Goal: Task Accomplishment & Management: Manage account settings

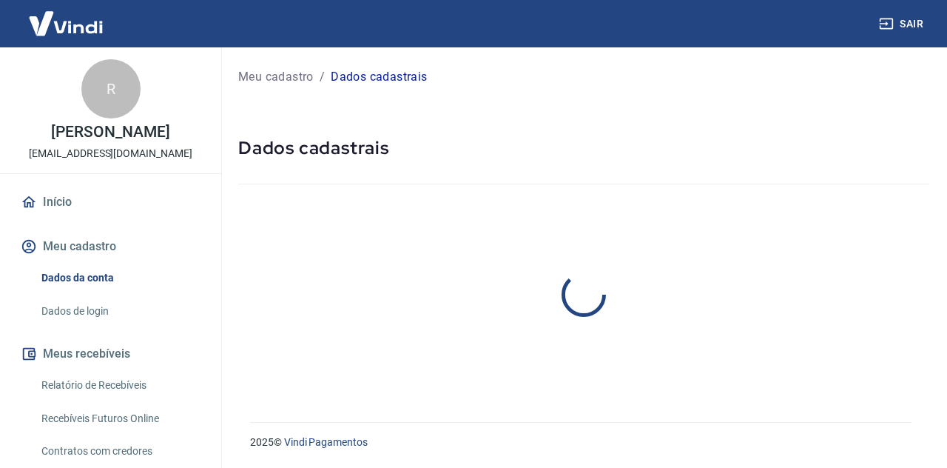
select select "AM"
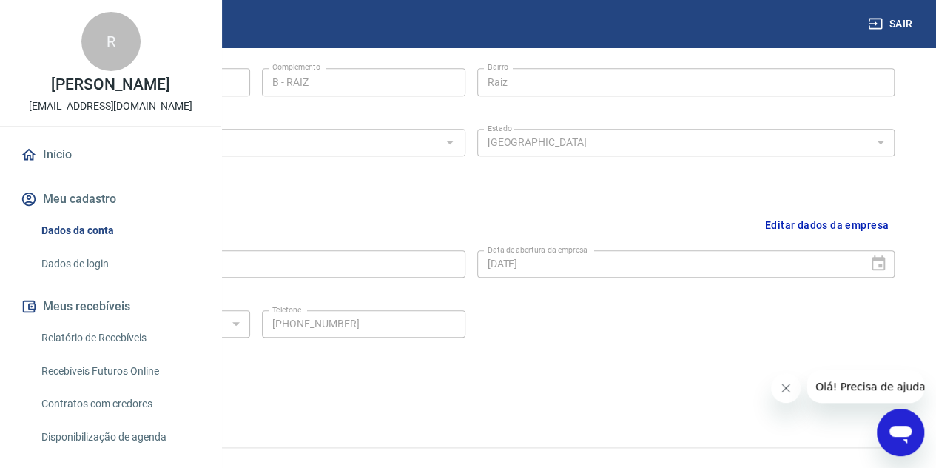
scroll to position [598, 0]
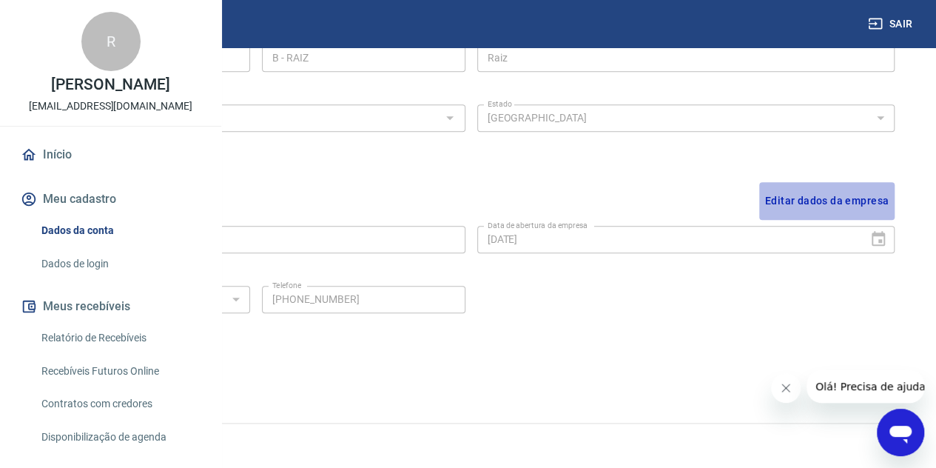
click at [841, 200] on button "Editar dados da empresa" at bounding box center [826, 201] width 135 height 38
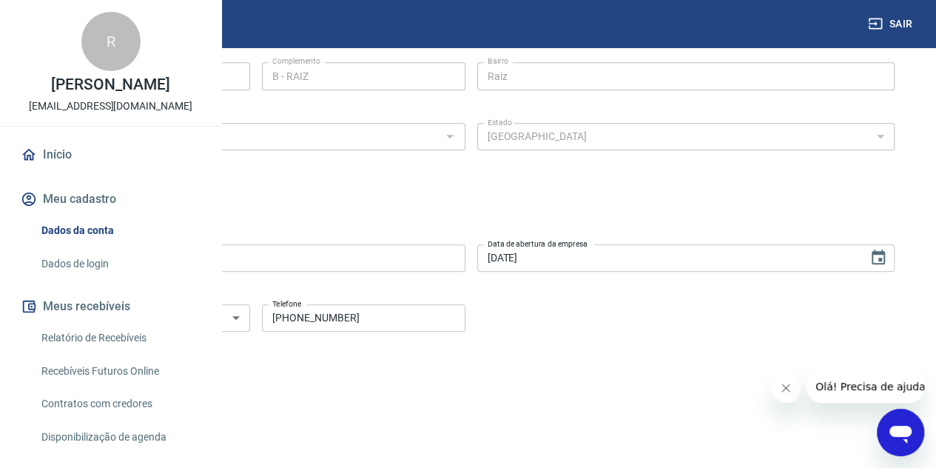
scroll to position [644, 0]
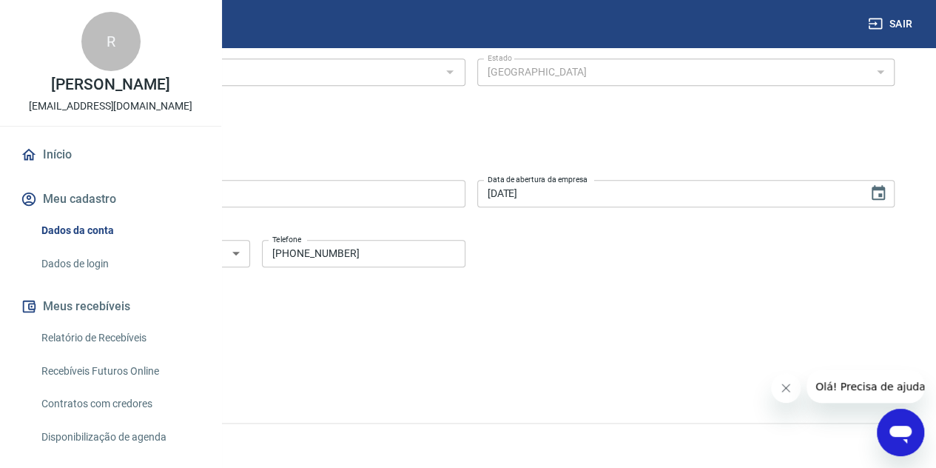
click at [72, 279] on link "Dados de login" at bounding box center [120, 264] width 168 height 30
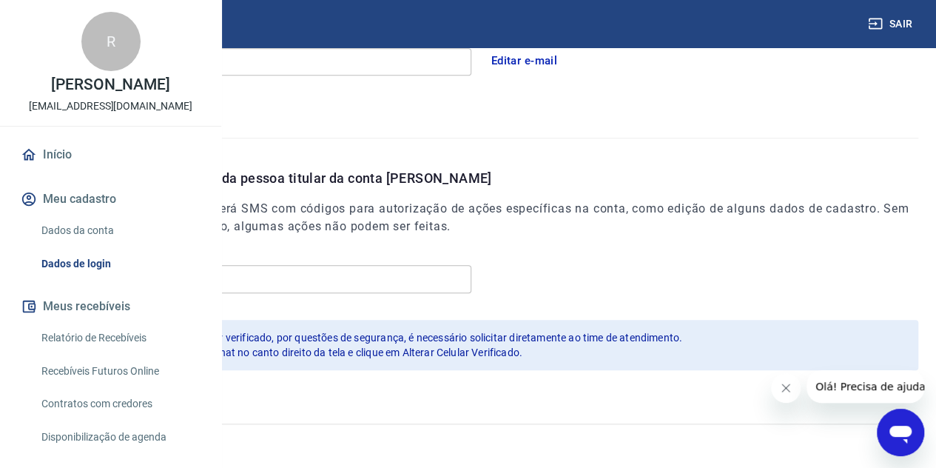
click at [783, 382] on icon "Fechar mensagem da empresa" at bounding box center [786, 388] width 12 height 12
click at [888, 425] on icon "Abrir janela de mensagens" at bounding box center [900, 432] width 27 height 27
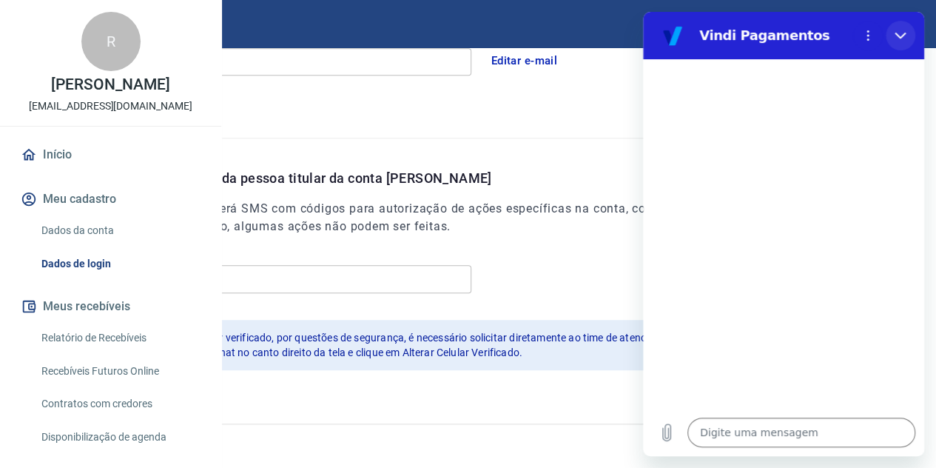
drag, startPoint x: 888, startPoint y: 38, endPoint x: 1531, endPoint y: 51, distance: 642.2
click at [888, 38] on button "Fechar" at bounding box center [901, 36] width 30 height 30
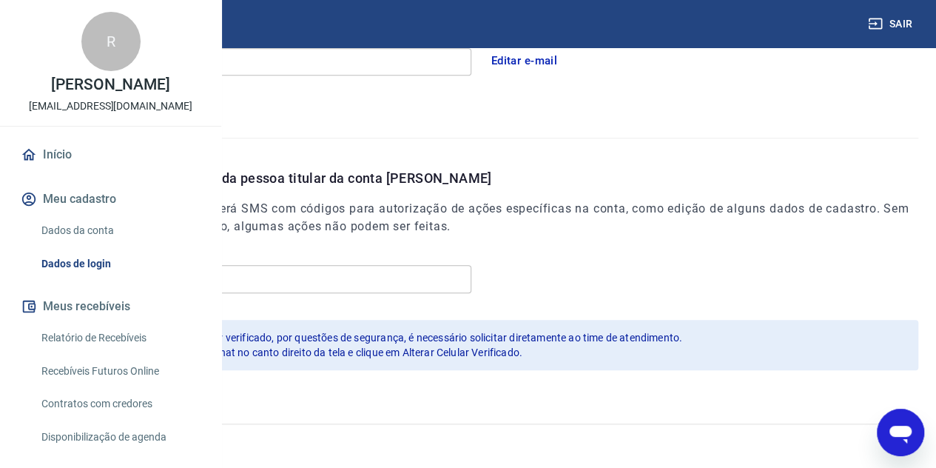
click at [909, 426] on icon "Abrir janela de mensagens" at bounding box center [900, 432] width 27 height 27
type textarea "x"
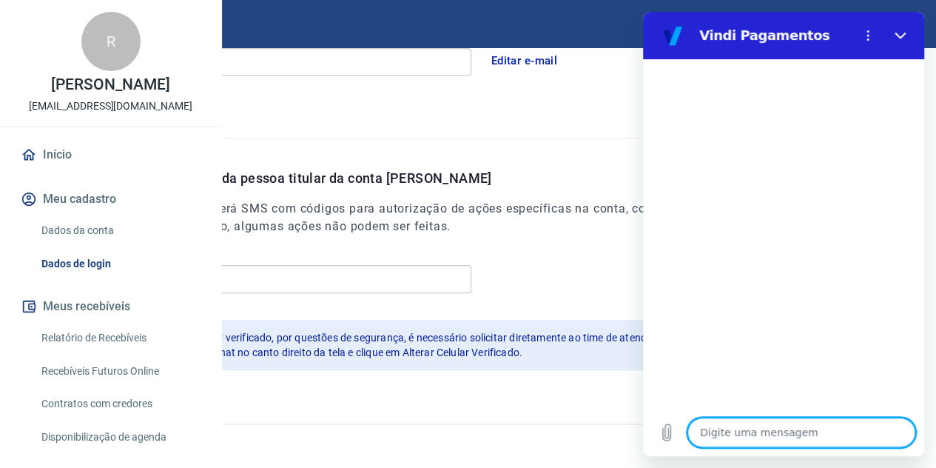
click at [758, 428] on textarea at bounding box center [801, 432] width 228 height 30
type textarea "A"
type textarea "x"
type textarea "Al"
type textarea "x"
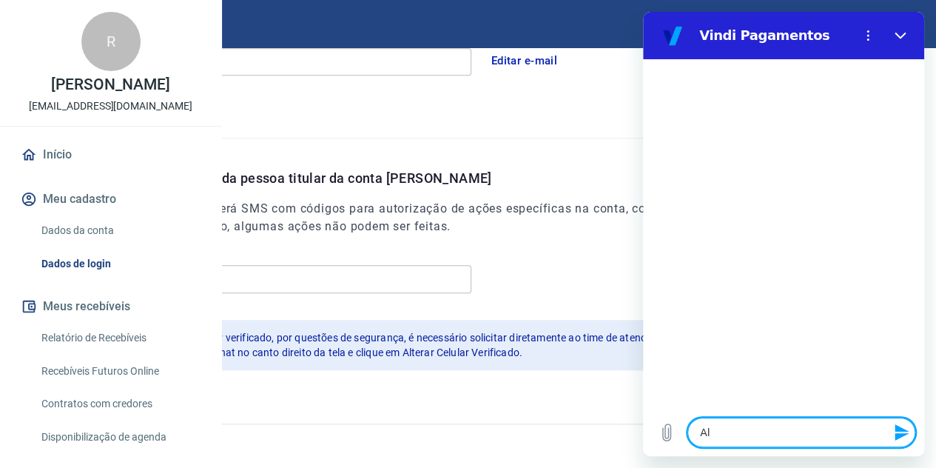
type textarea "Alt"
type textarea "x"
type textarea "Alte"
type textarea "x"
type textarea "Alter"
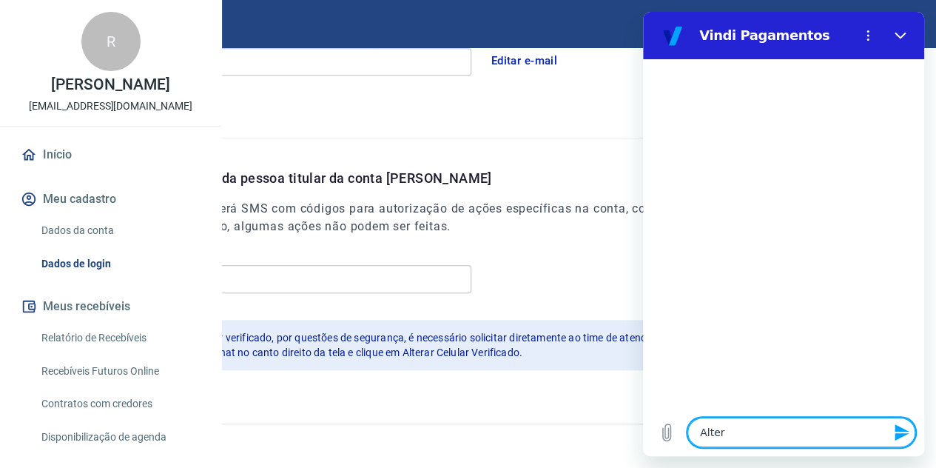
type textarea "x"
type textarea "Altera"
type textarea "x"
type textarea "Alterar"
type textarea "x"
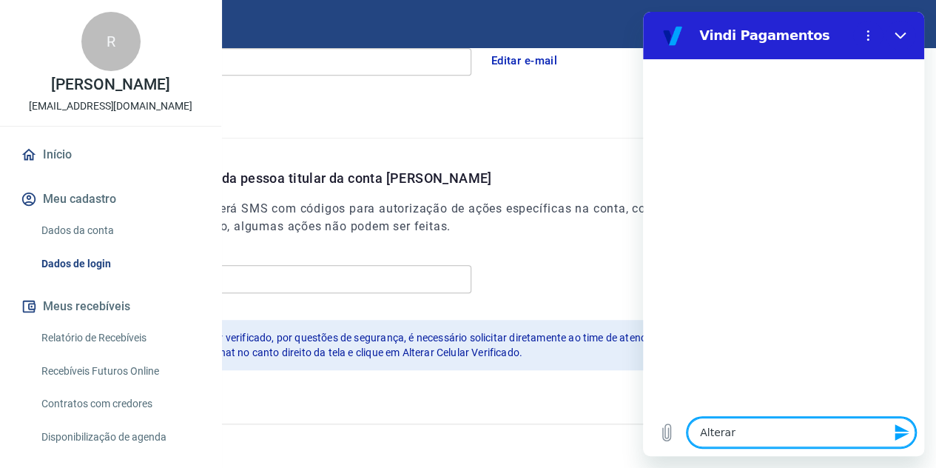
type textarea "Alterar"
type textarea "x"
type textarea "Alterar c"
type textarea "x"
type textarea "Alterar ce"
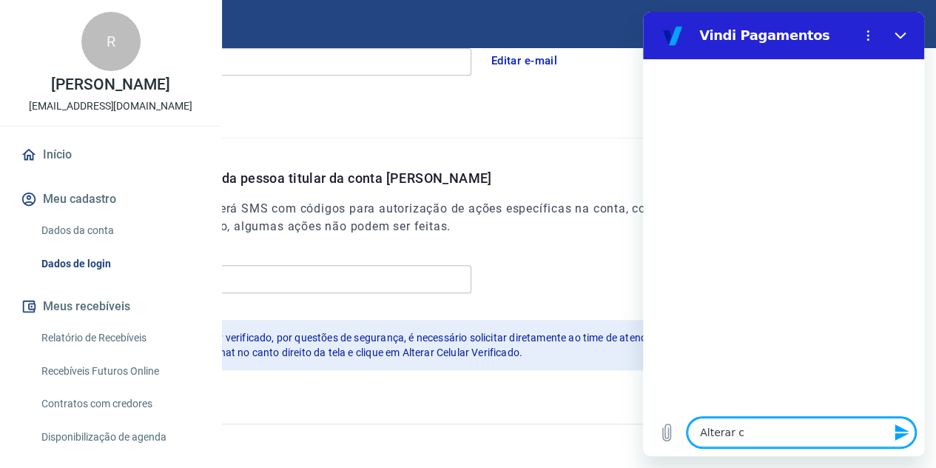
type textarea "x"
type textarea "Alterar cel"
type textarea "x"
type textarea "Alterar celu"
type textarea "x"
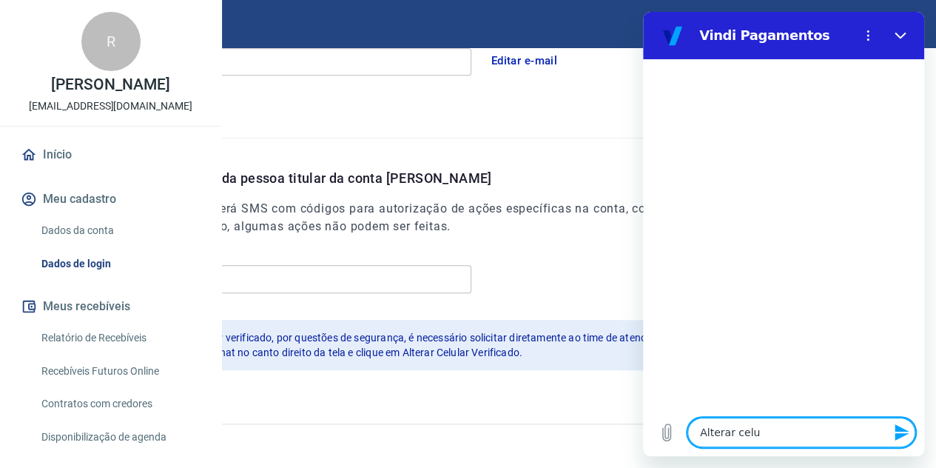
type textarea "Alterar celul"
type textarea "x"
type textarea "Alterar celula"
type textarea "x"
type textarea "Alterar celular"
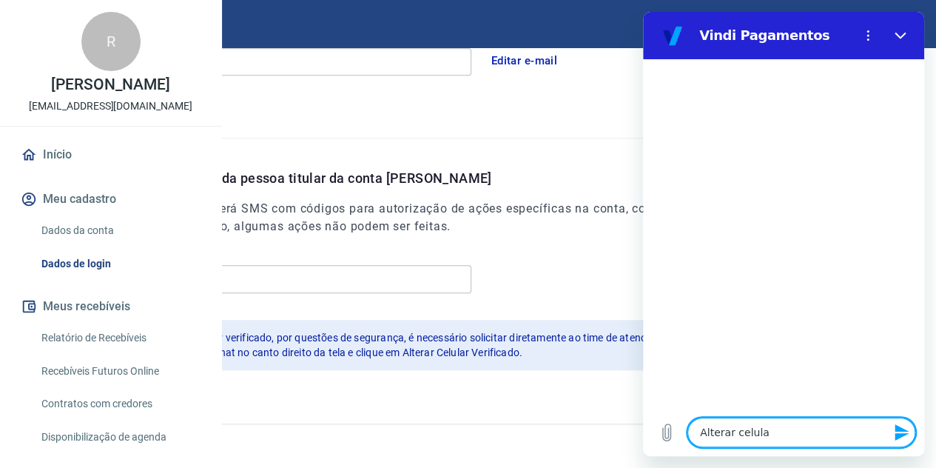
type textarea "x"
type textarea "Alterar celular"
type textarea "x"
type textarea "Alterar celular v"
type textarea "x"
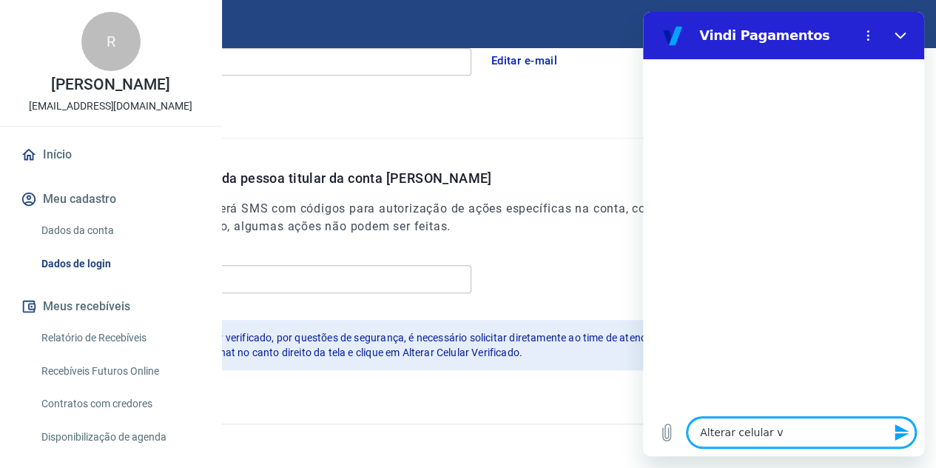
type textarea "Alterar celular ve"
type textarea "x"
type textarea "Alterar celular ver"
type textarea "x"
type textarea "Alterar celular veri"
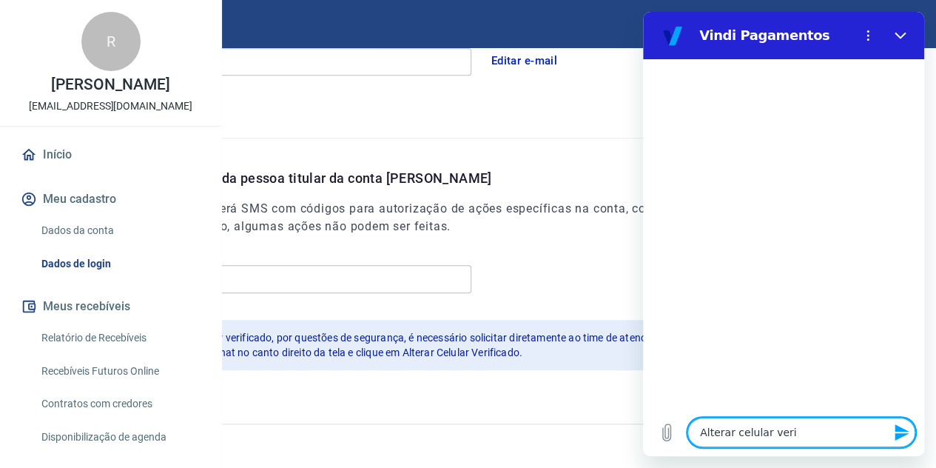
type textarea "x"
type textarea "Alterar celular verif"
type textarea "x"
type textarea "Alterar celular verifi"
type textarea "x"
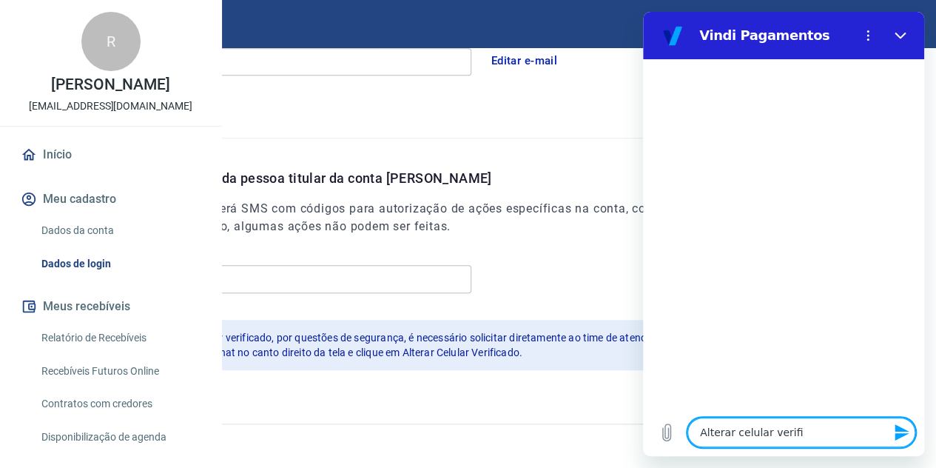
type textarea "Alterar celular verific"
type textarea "x"
type textarea "Alterar celular verifica"
type textarea "x"
type textarea "Alterar celular verificad"
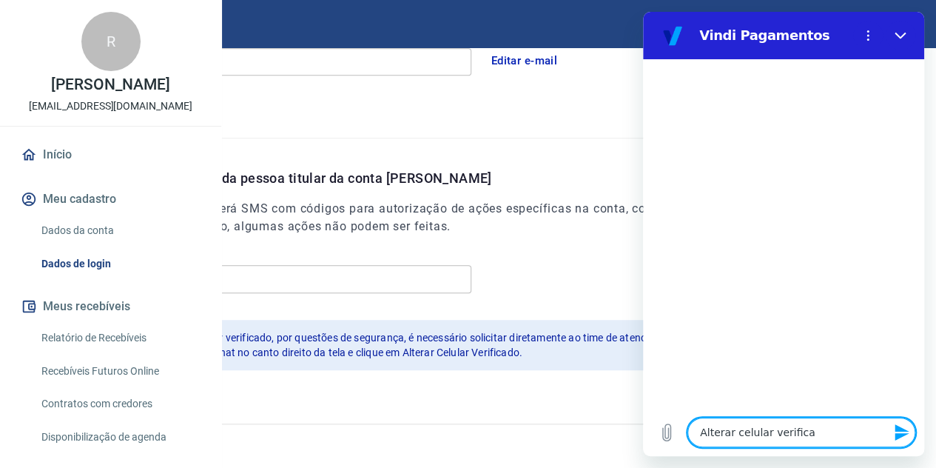
type textarea "x"
type textarea "Alterar celular verificado"
type textarea "x"
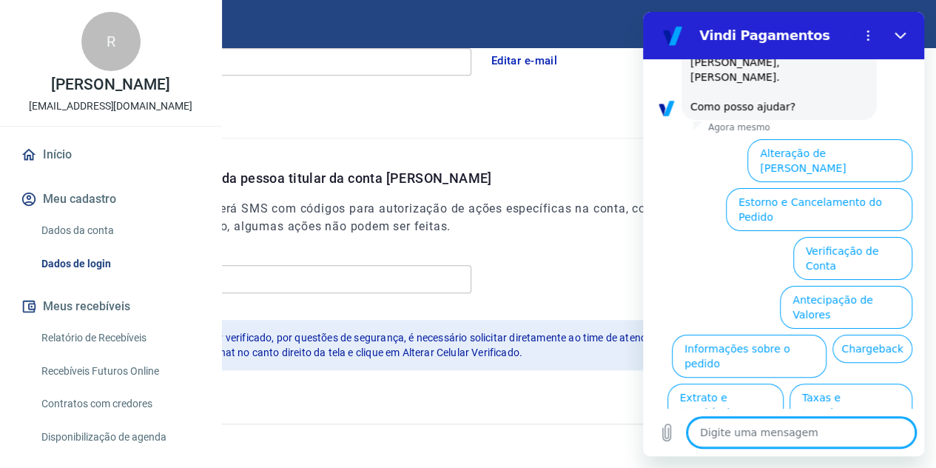
scroll to position [104, 0]
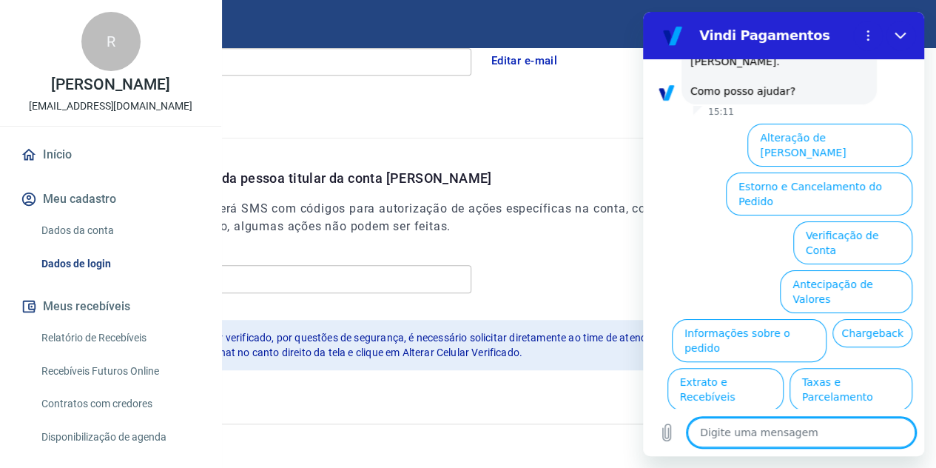
click at [860, 416] on button "Alterar celular verificado" at bounding box center [843, 437] width 137 height 43
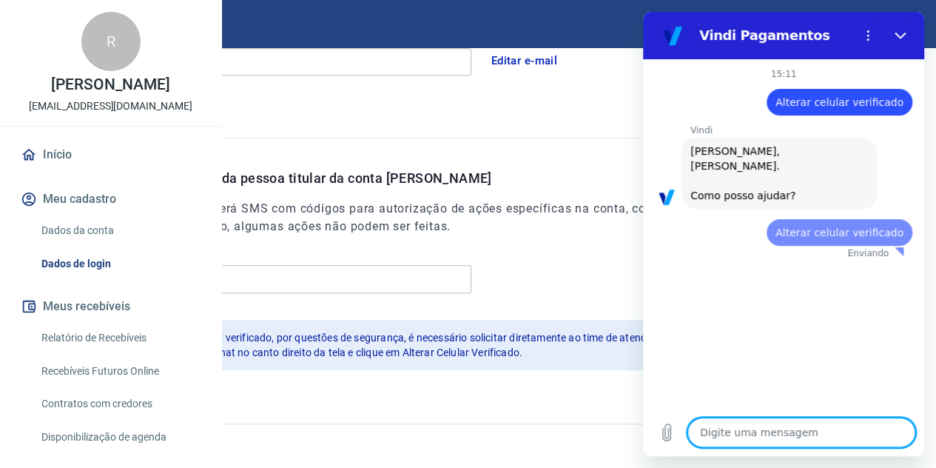
scroll to position [0, 0]
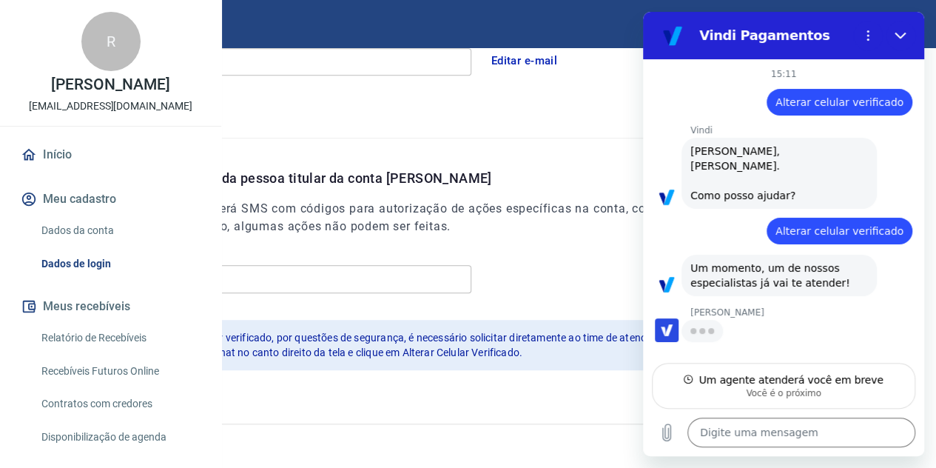
type textarea "x"
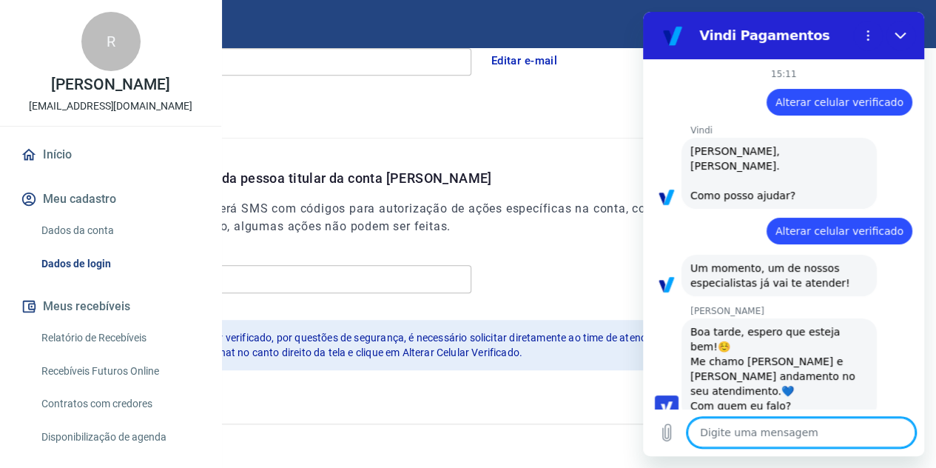
click at [733, 424] on textarea at bounding box center [801, 432] width 228 height 30
type textarea "B"
type textarea "x"
type textarea "Bo"
type textarea "x"
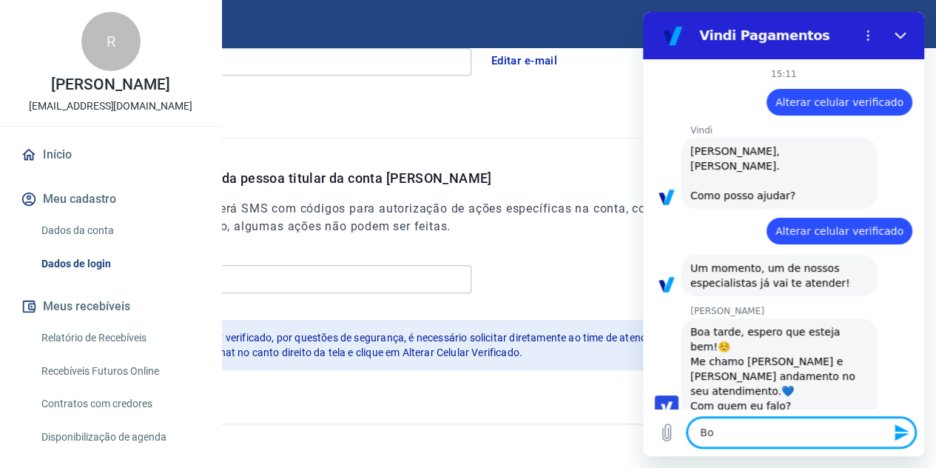
type textarea "Boa"
type textarea "x"
type textarea "Boa"
type textarea "x"
type textarea "Boa y"
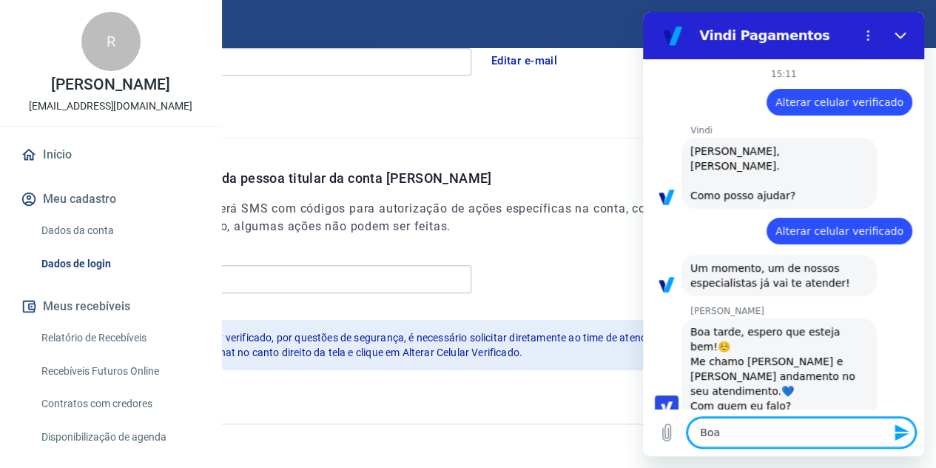
type textarea "x"
type textarea "Boa"
type textarea "x"
type textarea "Boa t"
type textarea "x"
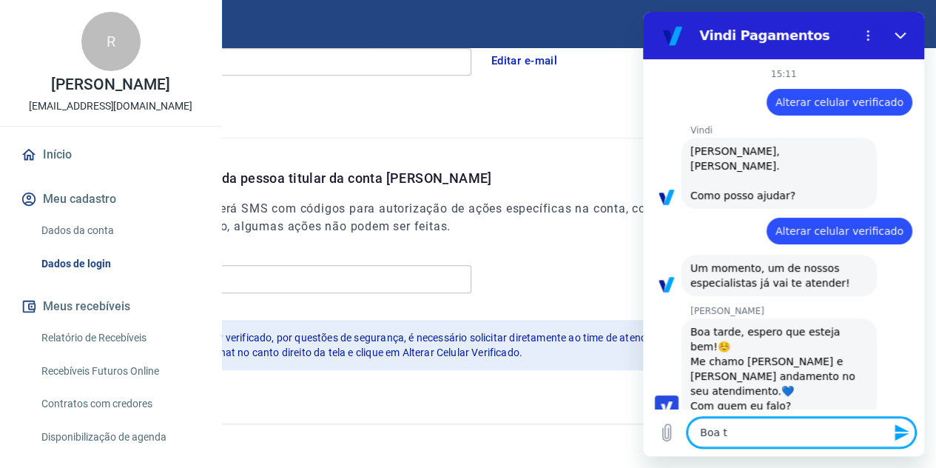
type textarea "Boa ta"
type textarea "x"
type textarea "Boa tar"
type textarea "x"
type textarea "Boa tard"
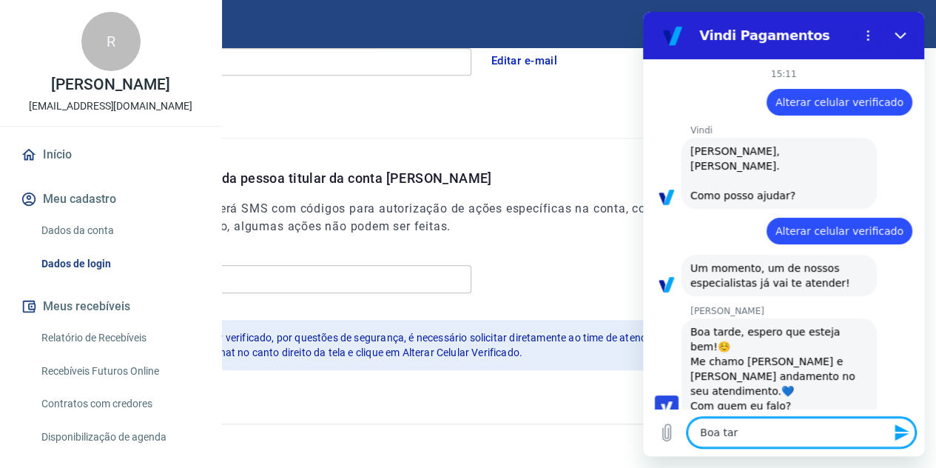
type textarea "x"
type textarea "Boa tarde"
type textarea "x"
type textarea "Boa tarde,"
type textarea "x"
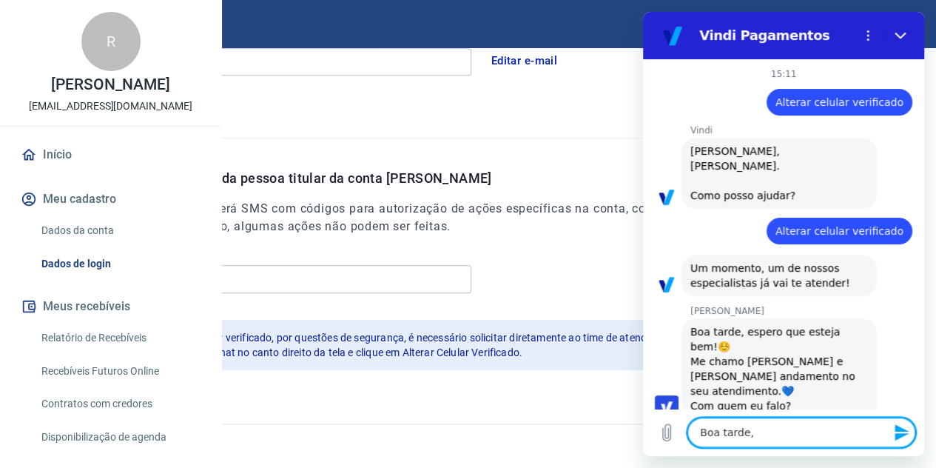
type textarea "Boa tarde,"
type textarea "x"
type textarea "Boa tarde, G"
type textarea "x"
type textarea "Boa tarde, Ga"
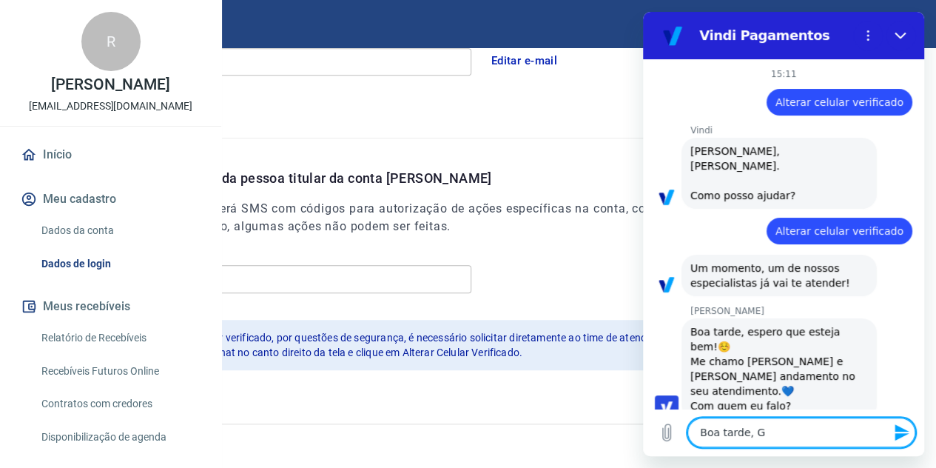
type textarea "x"
type textarea "Boa tarde, Gab"
type textarea "x"
type textarea "Boa tarde, Gabr"
type textarea "x"
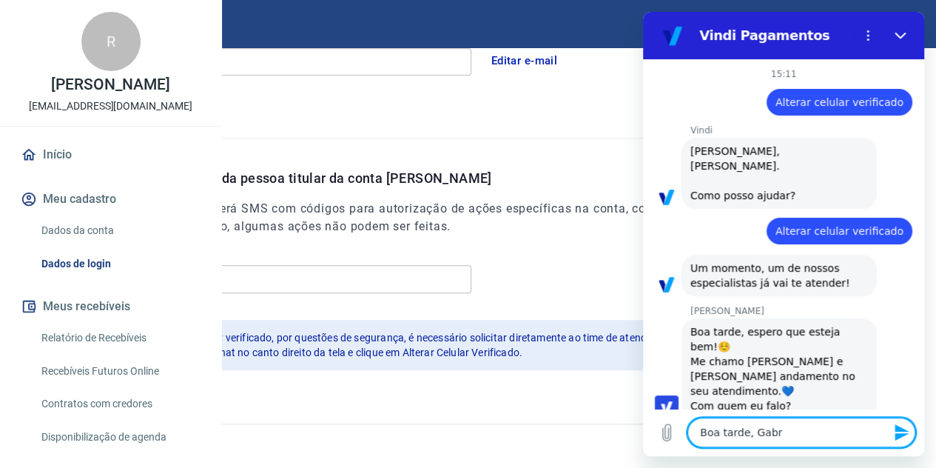
type textarea "Boa tarde, Gabri"
type textarea "x"
type textarea "Boa tarde, Gabrie"
type textarea "x"
type textarea "Boa tarde, Gabriel"
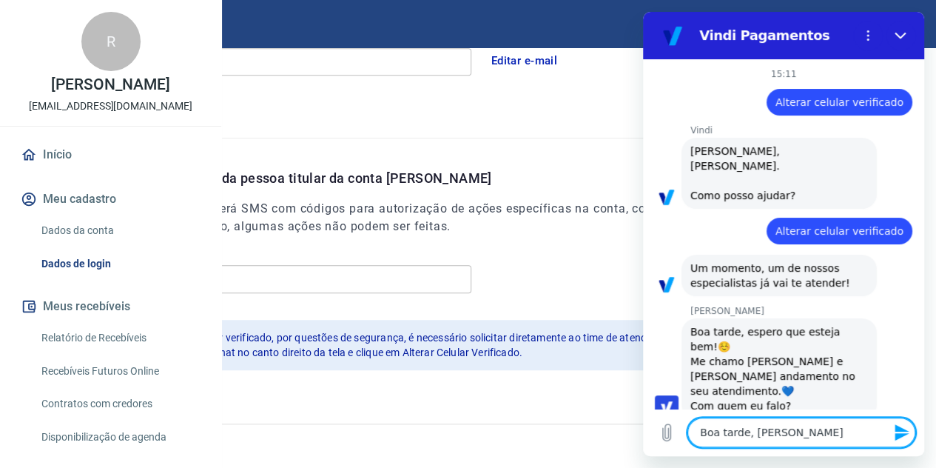
type textarea "x"
type textarea "Boa tarde, Gabriell"
type textarea "x"
type textarea "Boa tarde, Gabrielle"
type textarea "x"
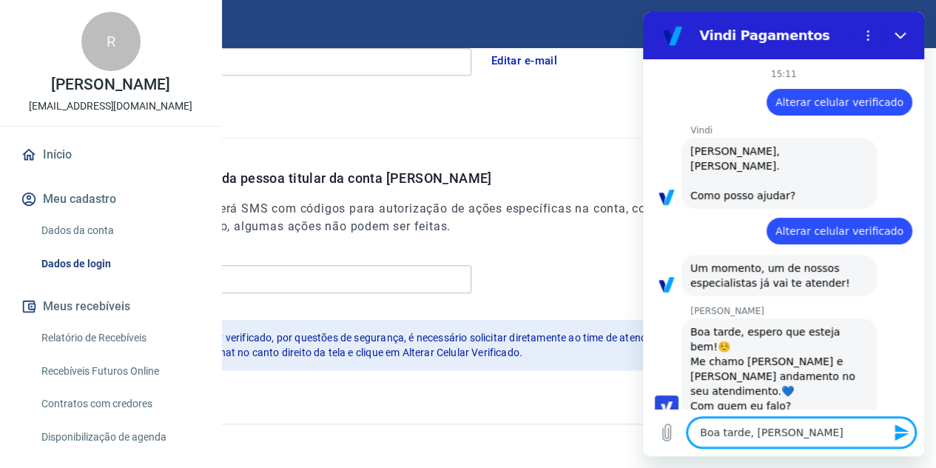
type textarea "Boa tarde, Gabrielle."
type textarea "x"
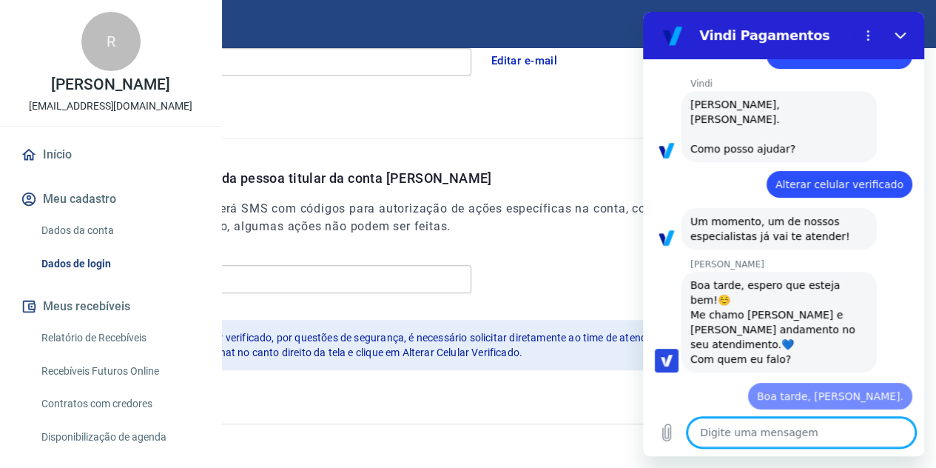
type textarea "x"
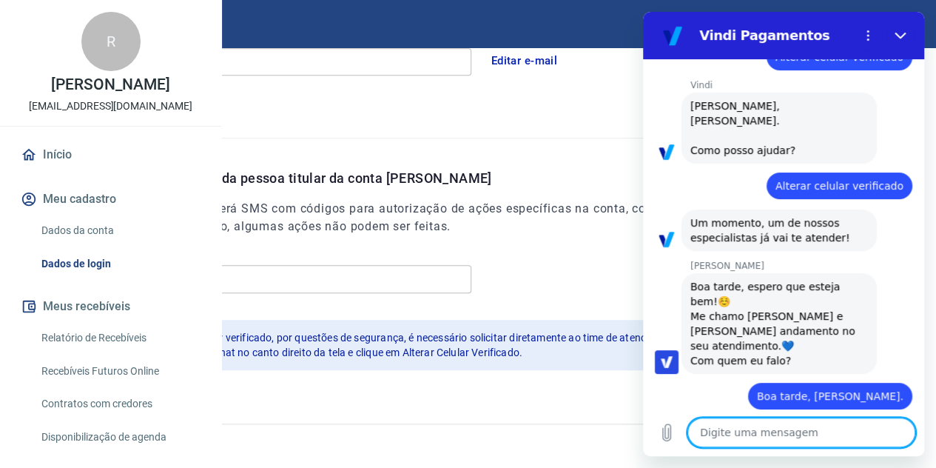
scroll to position [48, 0]
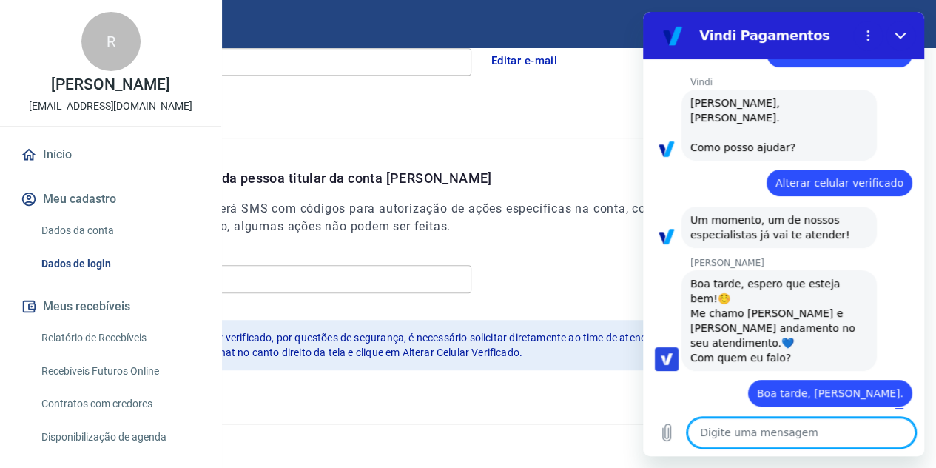
type textarea "J"
type textarea "x"
type textarea "Ju"
type textarea "x"
type textarea "Jul"
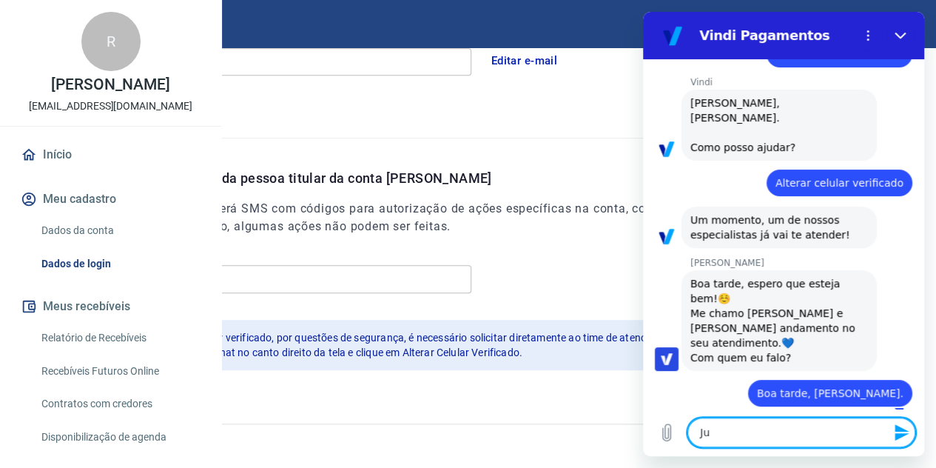
type textarea "x"
type textarea "Juli"
type textarea "x"
type textarea "Julio"
type textarea "x"
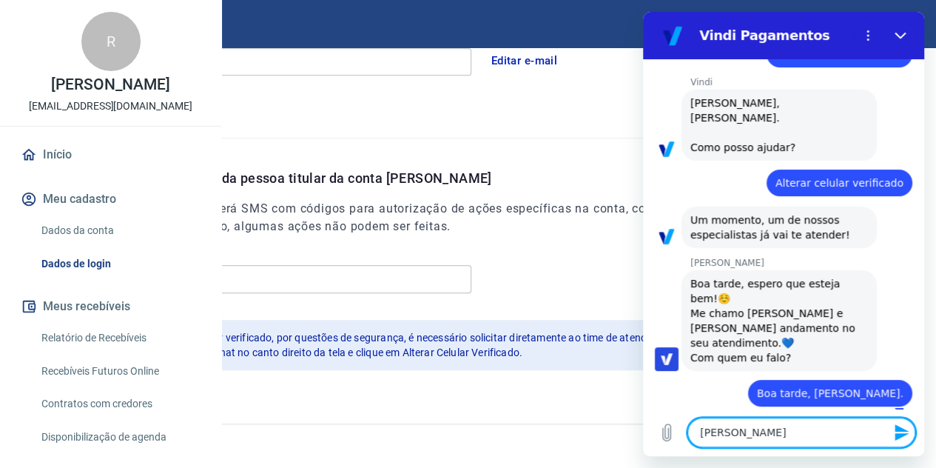
type textarea "Julio"
type textarea "x"
type textarea "Julio C"
type textarea "x"
type textarea "Julio Ce"
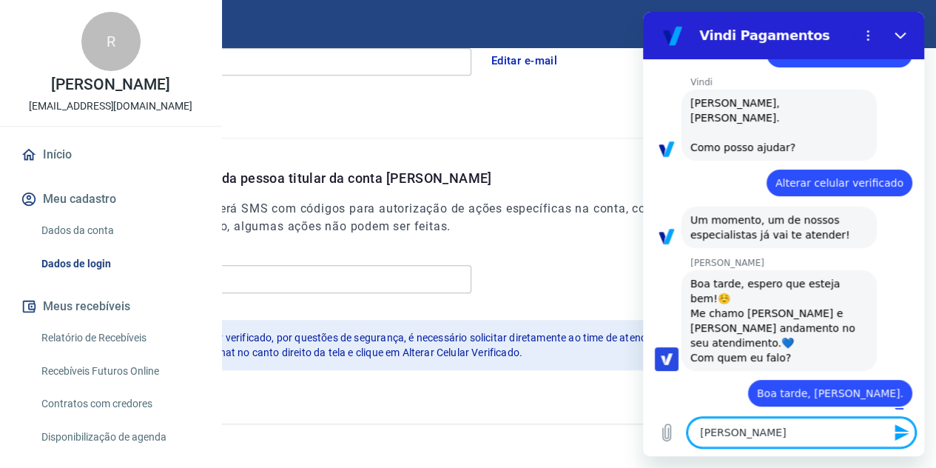
type textarea "x"
type textarea "Julio Ces"
type textarea "x"
type textarea "Julio Cesa"
type textarea "x"
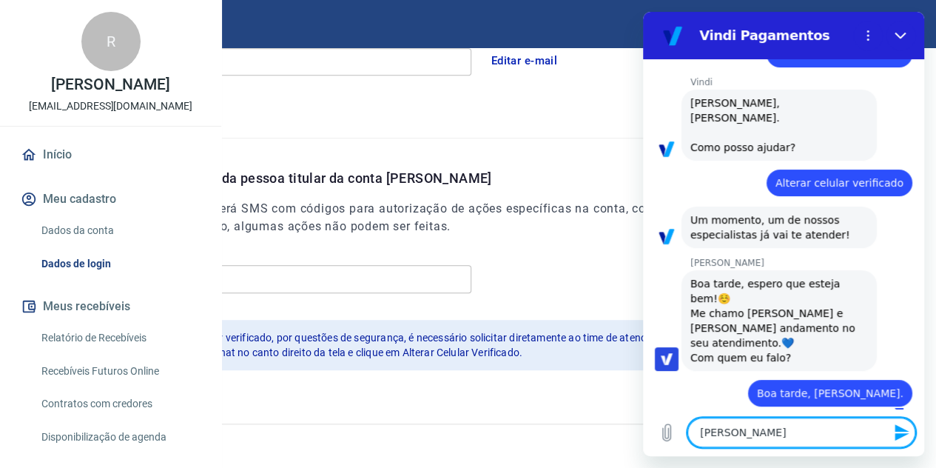
type textarea "Julio Cesar"
type textarea "x"
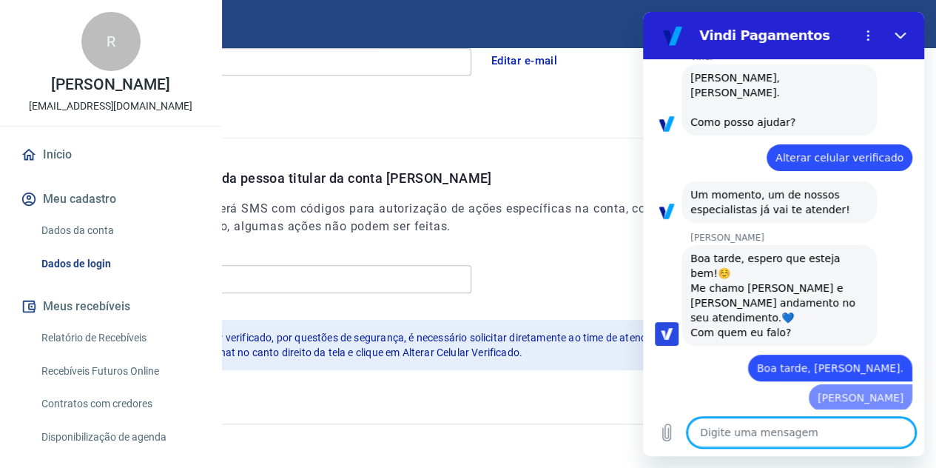
type textarea "x"
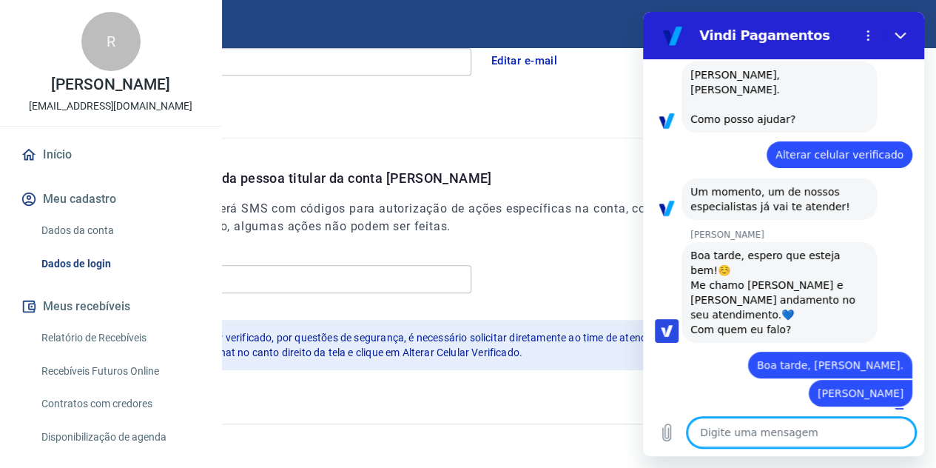
type textarea "C"
type textarea "x"
type textarea "Co"
type textarea "x"
type textarea "Com"
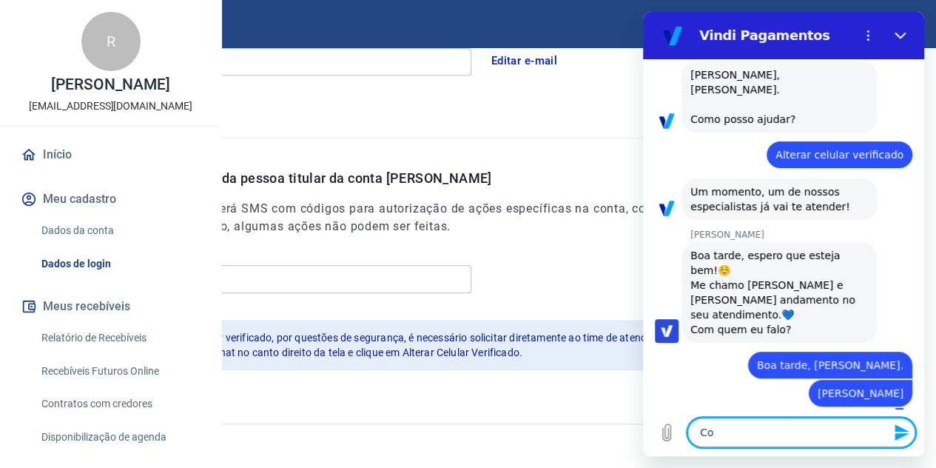
type textarea "x"
type textarea "Como"
type textarea "x"
type textarea "Como"
type textarea "x"
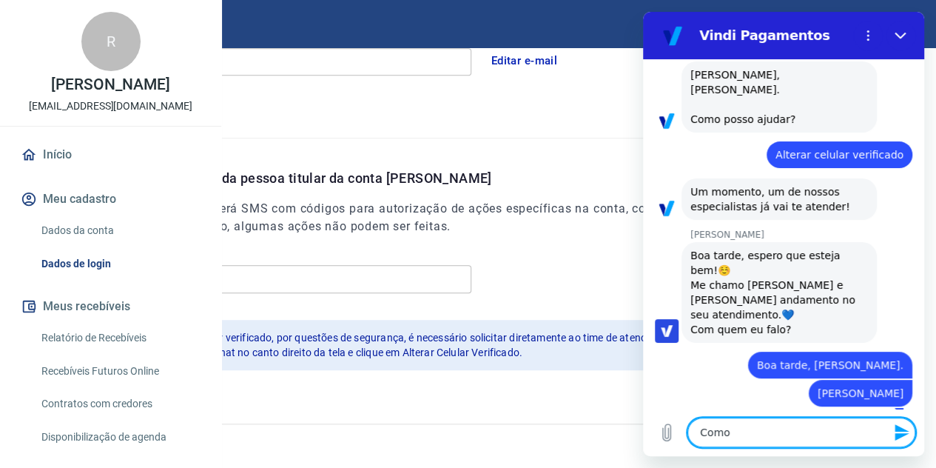
type textarea "Como f"
type textarea "x"
type textarea "Como fa"
type textarea "x"
type textarea "Como faç"
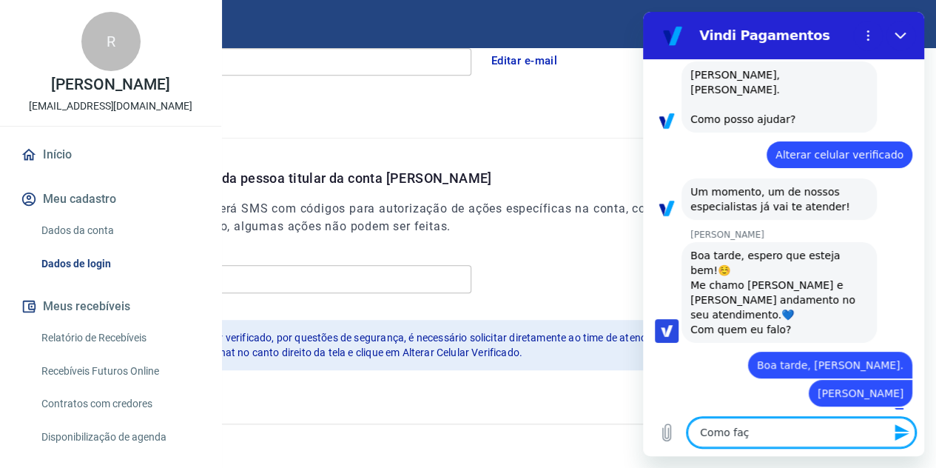
type textarea "x"
type textarea "Como faço"
type textarea "x"
type textarea "Como faço"
type textarea "x"
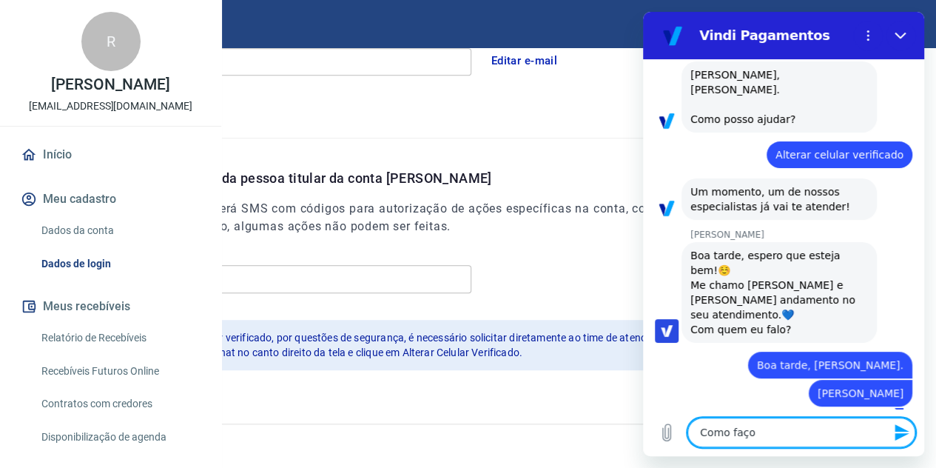
type textarea "Como faço p"
type textarea "x"
type textarea "Como faço pr"
type textarea "x"
type textarea "Como faço pra"
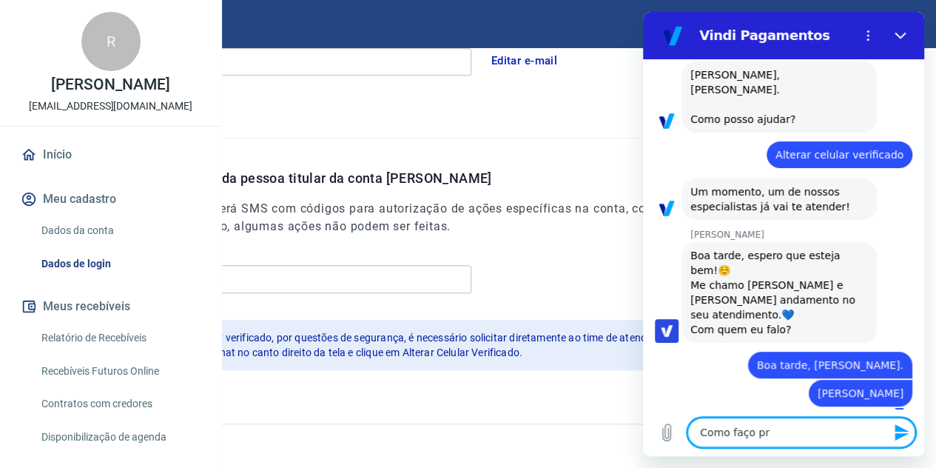
type textarea "x"
type textarea "Como faço pra"
type textarea "x"
type textarea "Como faço pra a"
type textarea "x"
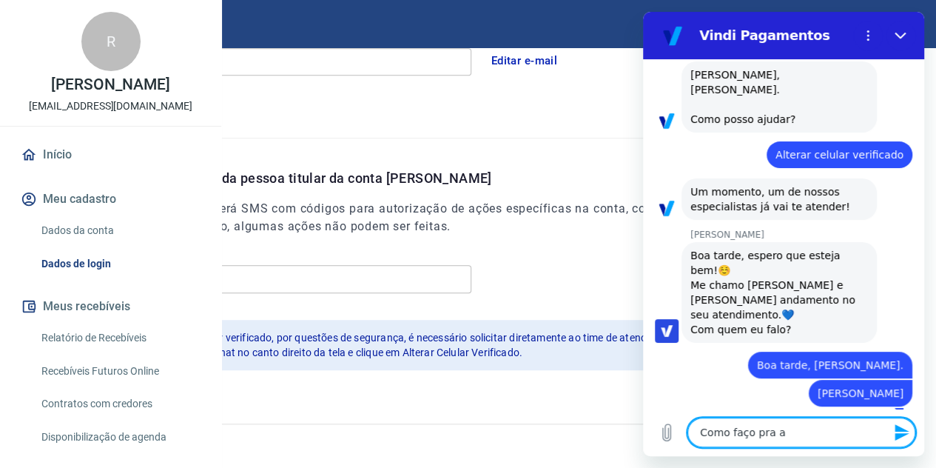
type textarea "Como faço pra al"
type textarea "x"
type textarea "Como faço pra alt"
type textarea "x"
type textarea "Como faço pra alte"
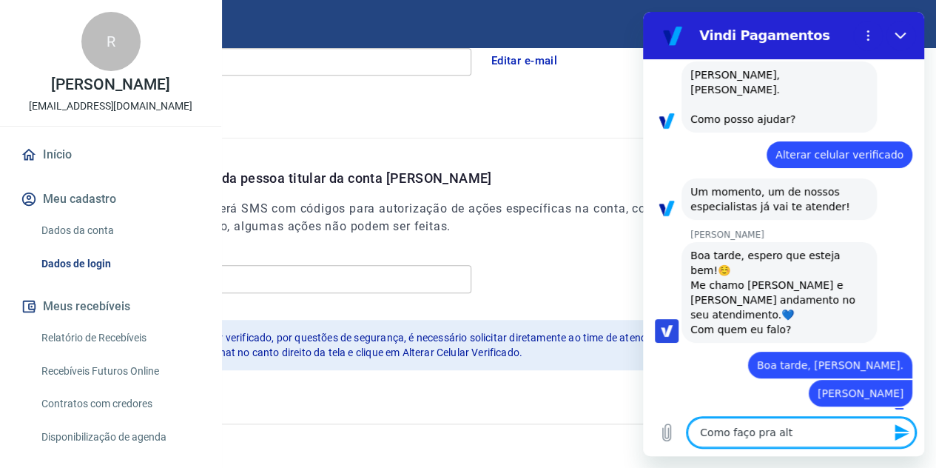
type textarea "x"
type textarea "Como faço pra alter"
type textarea "x"
type textarea "Como faço pra altera"
type textarea "x"
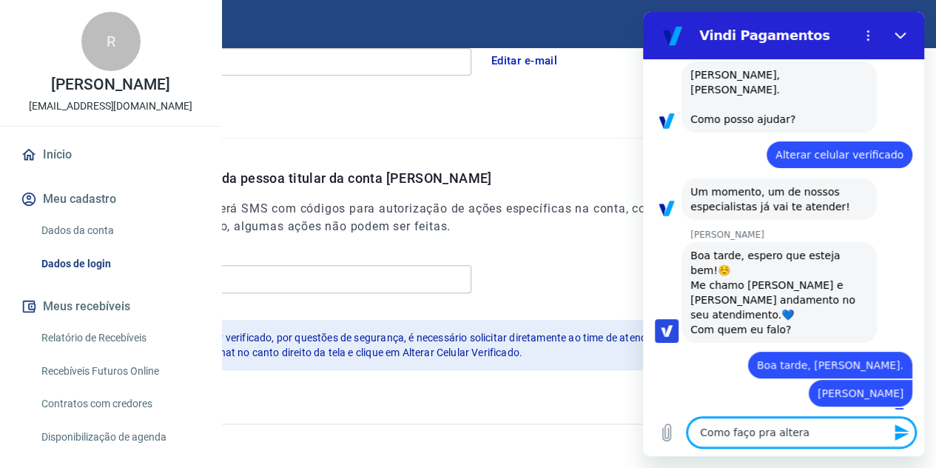
type textarea "Como faço pra alterar"
type textarea "x"
type textarea "Como faço pra alterar"
type textarea "x"
type textarea "Como faço pra alterar o"
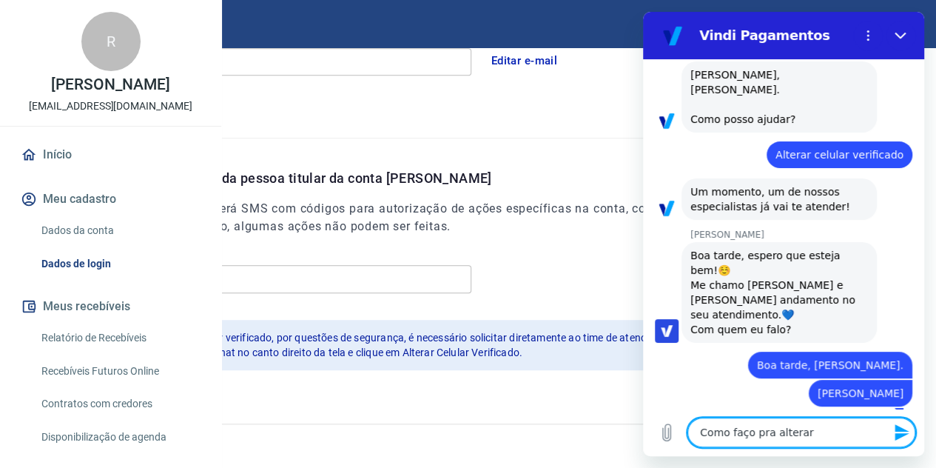
type textarea "x"
type textarea "Como faço pra alterar o"
type textarea "x"
type textarea "Como faço pra alterar o n"
type textarea "x"
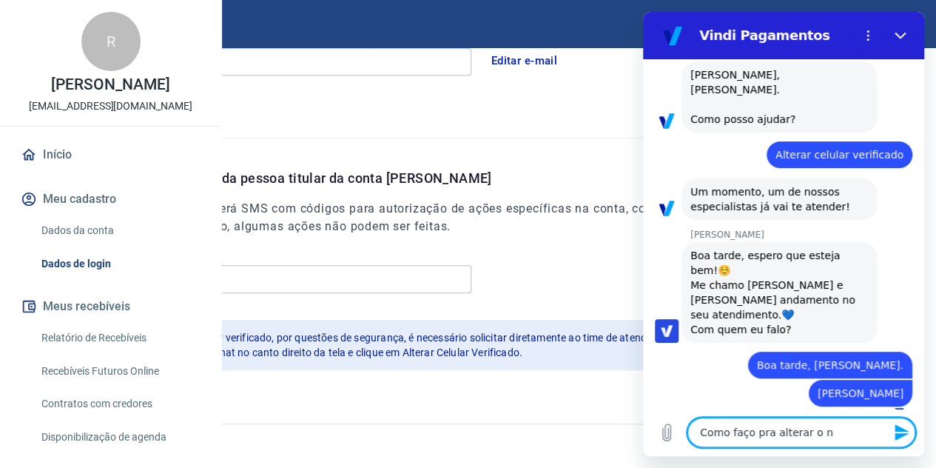
type textarea "Como faço pra alterar o nú"
type textarea "x"
type textarea "Como faço pra alterar o núm"
type textarea "x"
type textarea "Como faço pra alterar o núme"
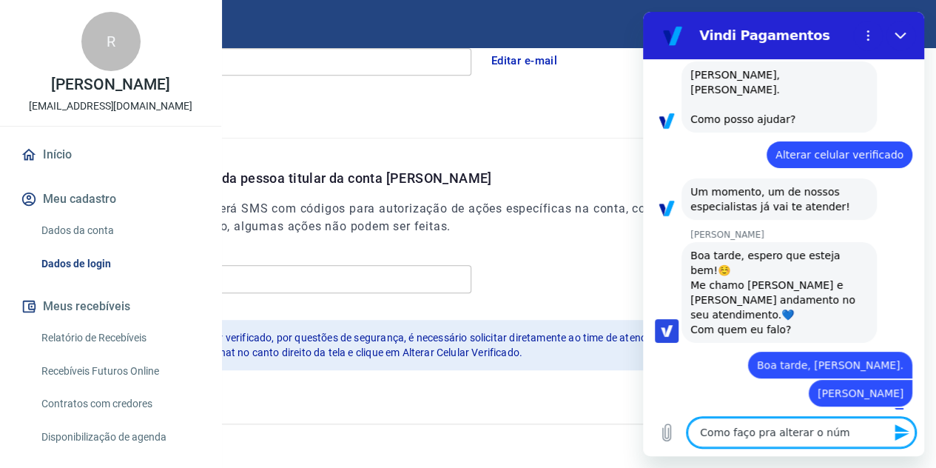
type textarea "x"
type textarea "Como faço pra alterar o númer"
type textarea "x"
type textarea "Como faço pra alterar o número"
type textarea "x"
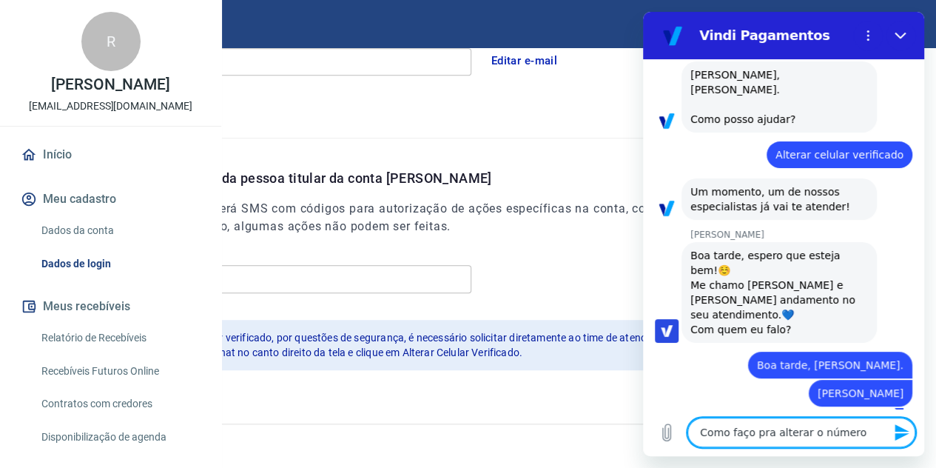
type textarea "Como faço pra alterar o número"
type textarea "x"
type textarea "Como faço pra alterar o número v"
type textarea "x"
type textarea "Como faço pra alterar o número ve"
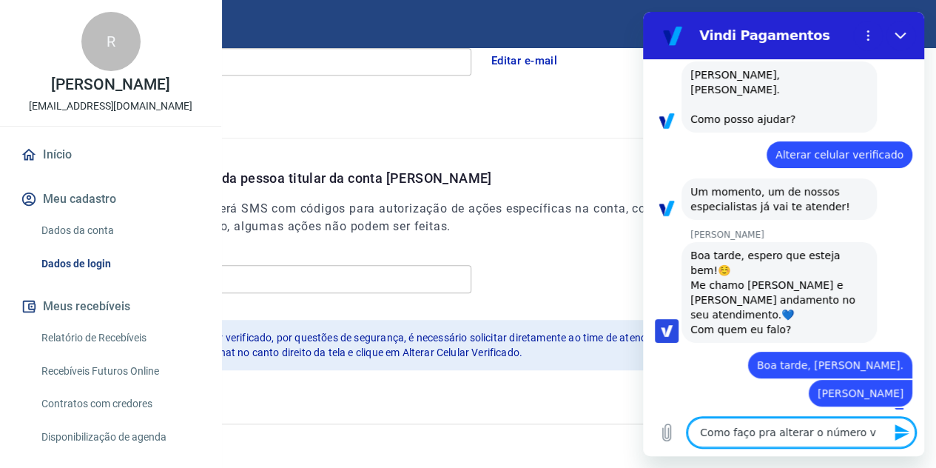
type textarea "x"
type textarea "Como faço pra alterar o número ver"
type textarea "x"
type textarea "Como faço pra alterar o número veri"
type textarea "x"
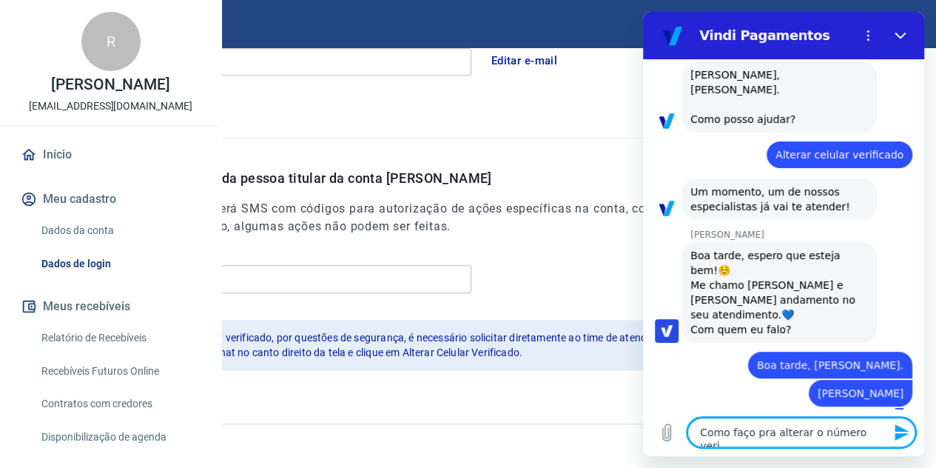
type textarea "Como faço pra alterar o número verif"
type textarea "x"
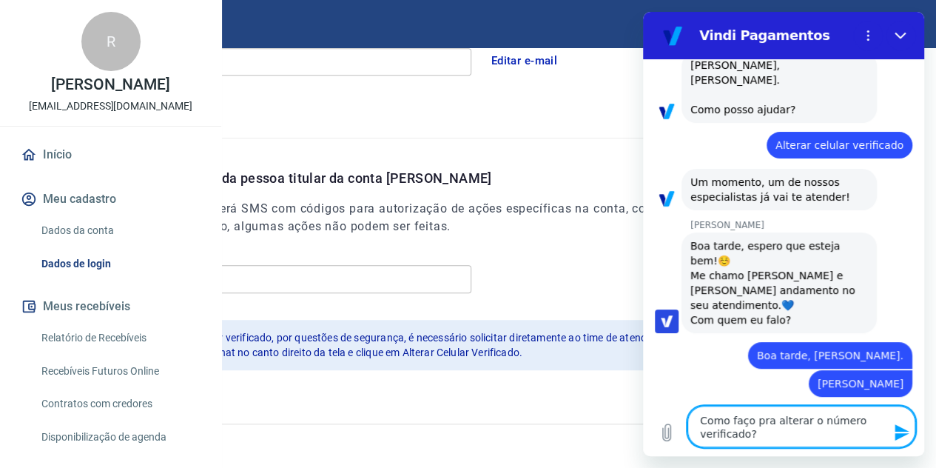
scroll to position [88, 0]
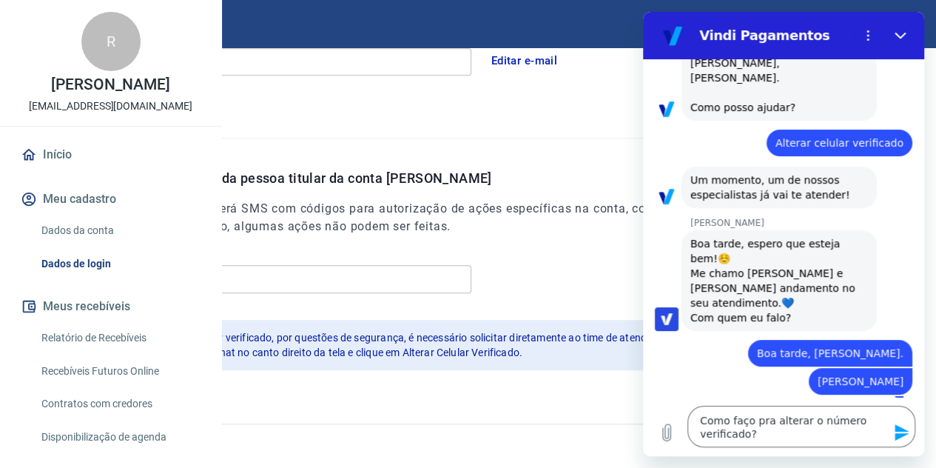
click at [905, 430] on icon "Enviar mensagem" at bounding box center [901, 432] width 14 height 16
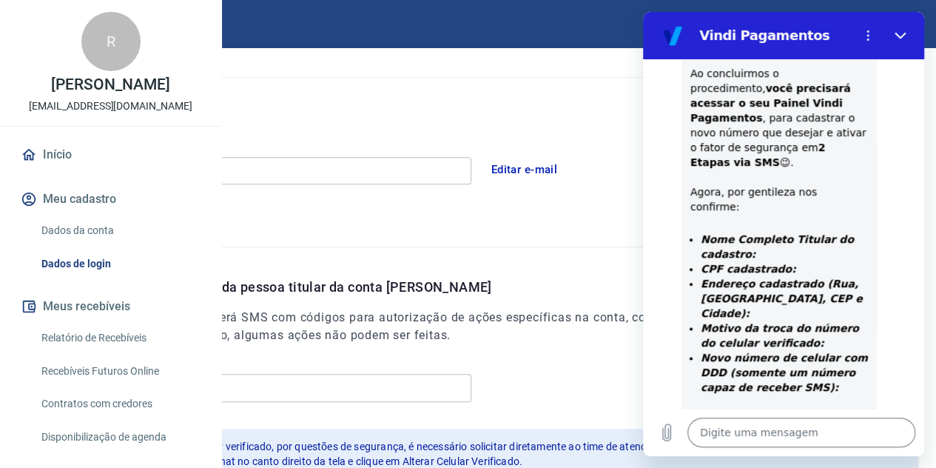
scroll to position [183, 0]
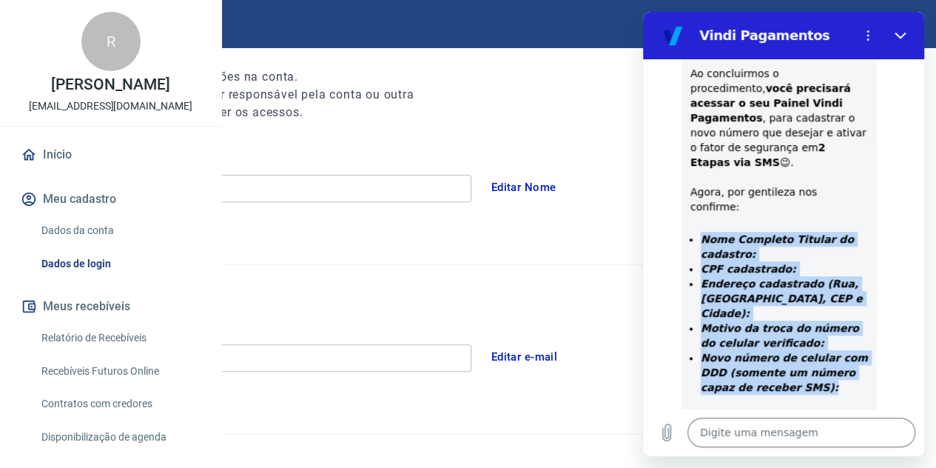
drag, startPoint x: 816, startPoint y: 314, endPoint x: 682, endPoint y: 178, distance: 190.9
click at [682, 178] on div "Gabrielle Jeronymo diz: Para que possamos processar sua solicitação de alteraçã…" at bounding box center [778, 210] width 195 height 509
copy ul "Nome Completo Titular do cadastro: CPF cadastrado: Endereço cadastrado (Rua, Ba…"
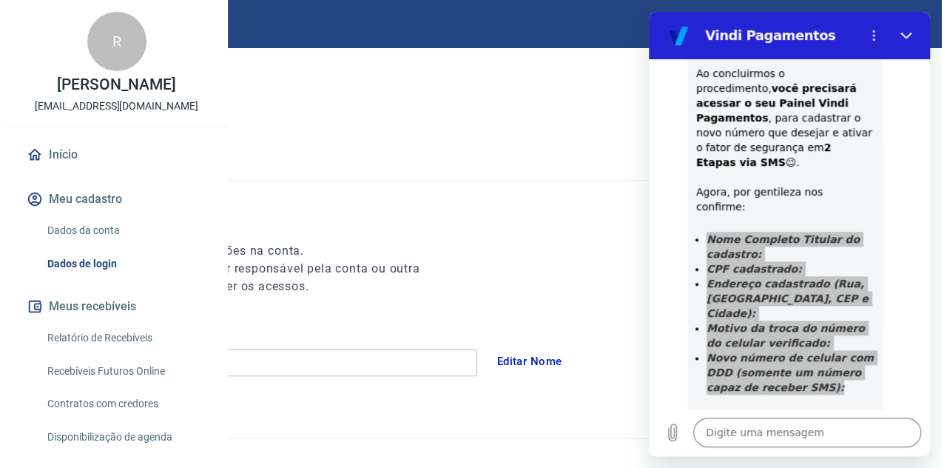
scroll to position [0, 0]
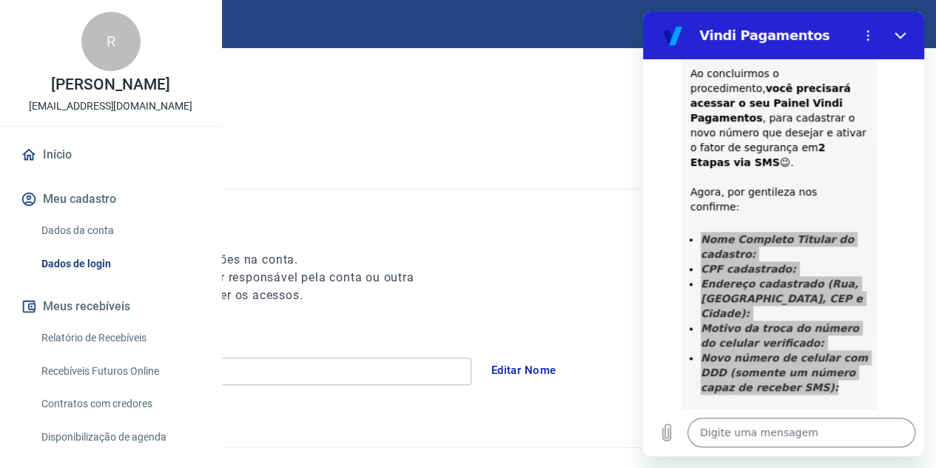
click at [116, 246] on link "Dados da conta" at bounding box center [120, 230] width 168 height 30
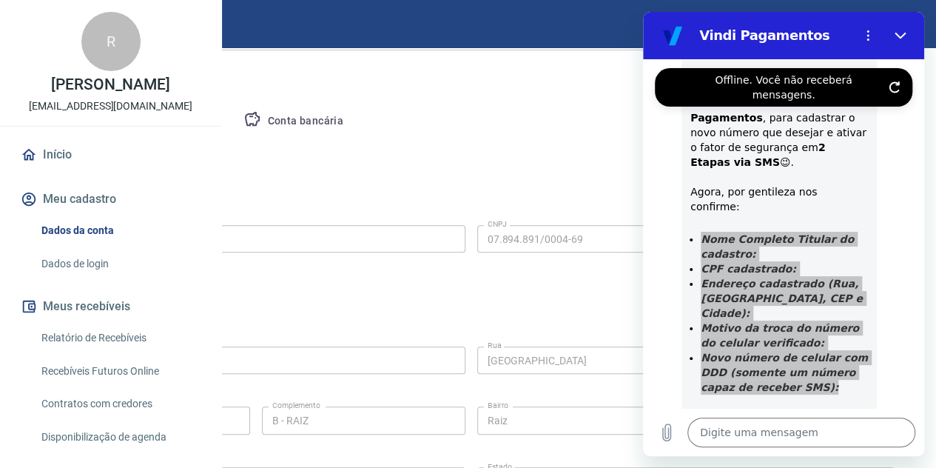
scroll to position [296, 0]
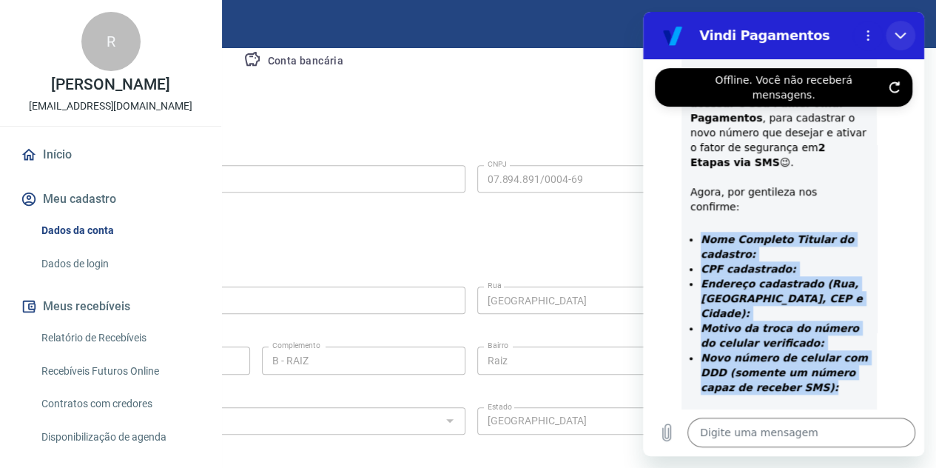
click at [900, 29] on button "Fechar" at bounding box center [901, 36] width 30 height 30
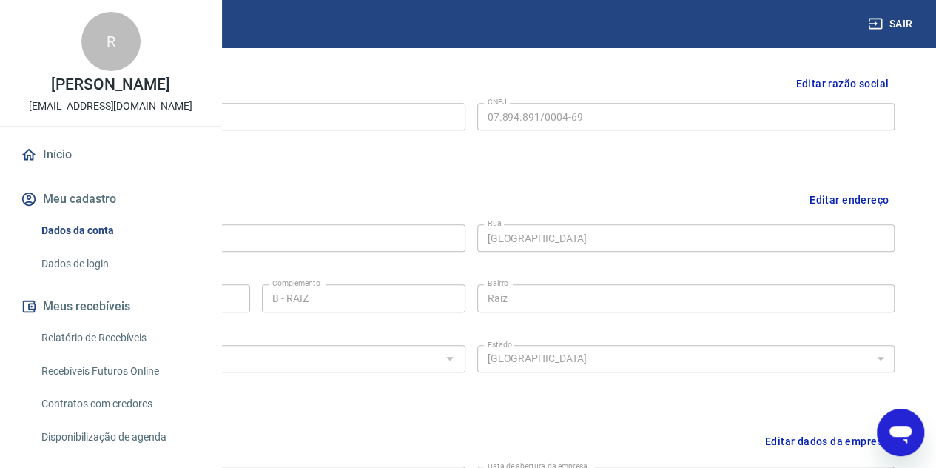
scroll to position [444, 0]
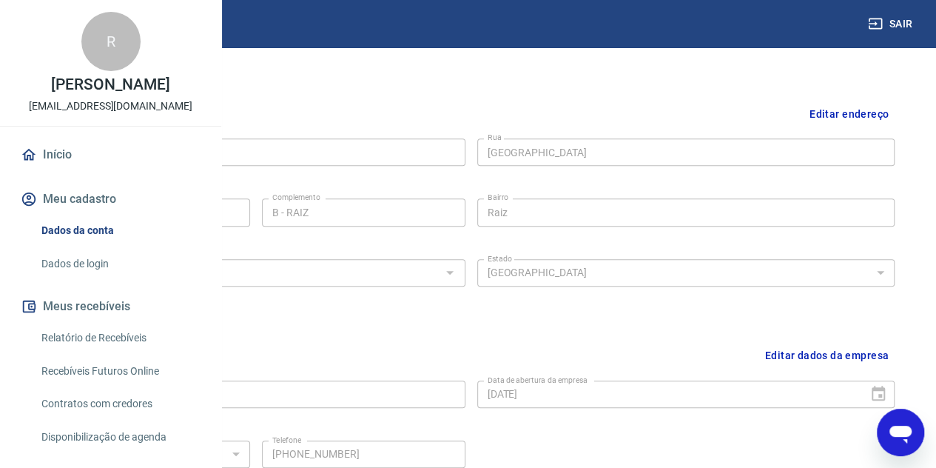
click at [902, 444] on div "Abrir janela de mensagens" at bounding box center [900, 432] width 44 height 44
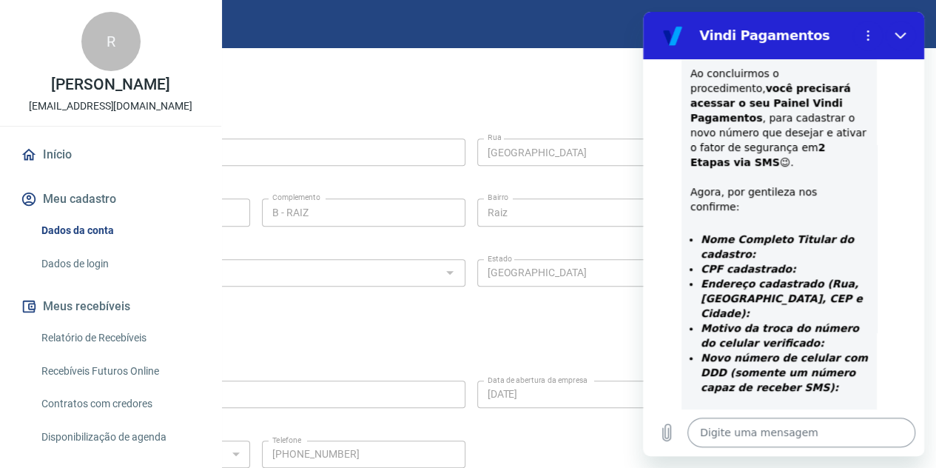
click at [823, 429] on textarea at bounding box center [801, 432] width 228 height 30
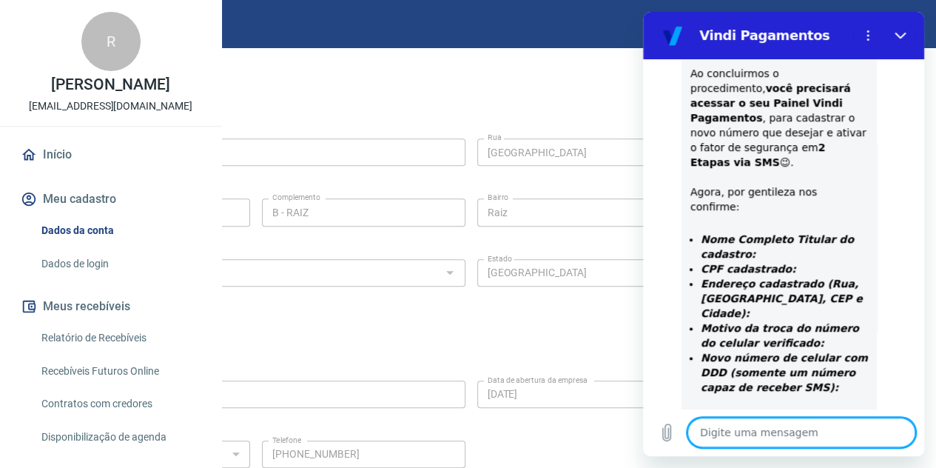
paste textarea "Nome Completo Titular do cadastro: Robson José Franco da Silva CPF cadastrado: …"
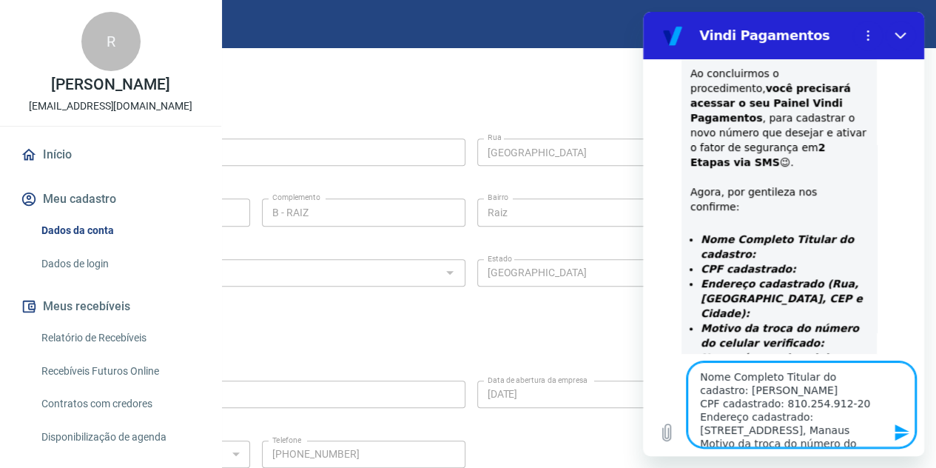
scroll to position [96, 0]
click at [898, 432] on icon "Enviar mensagem" at bounding box center [902, 432] width 18 height 18
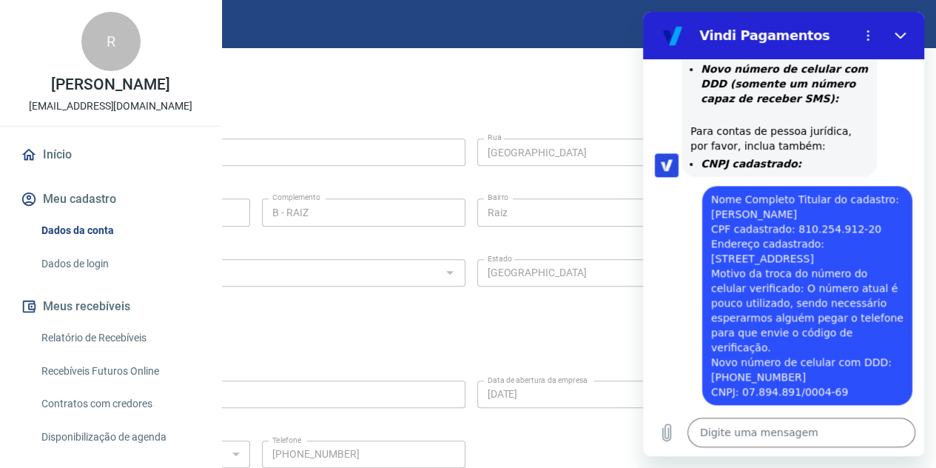
scroll to position [911, 0]
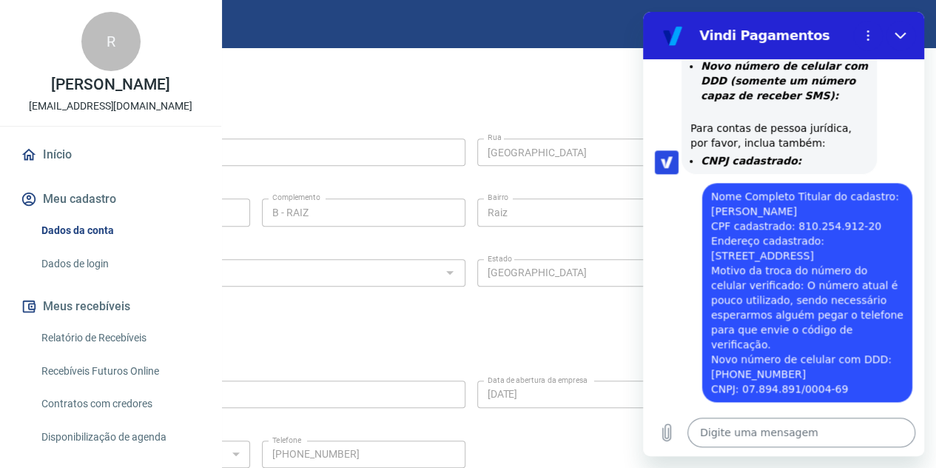
click at [717, 428] on textarea at bounding box center [801, 432] width 228 height 30
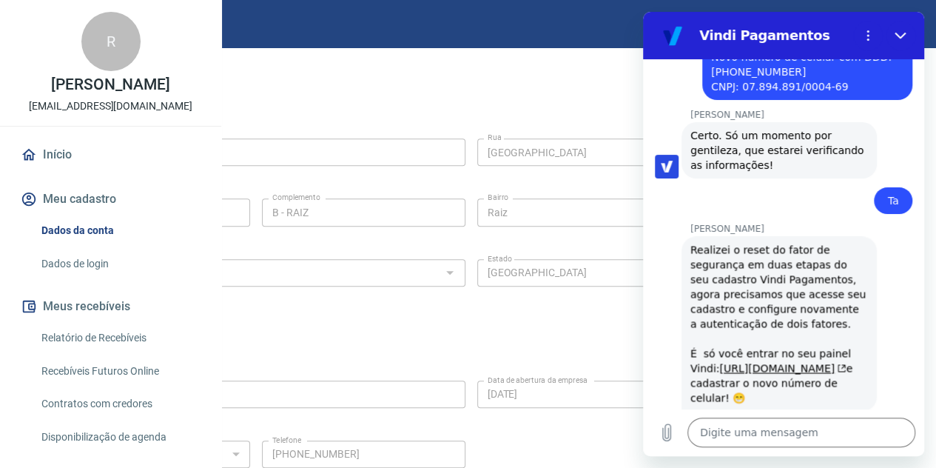
scroll to position [1215, 0]
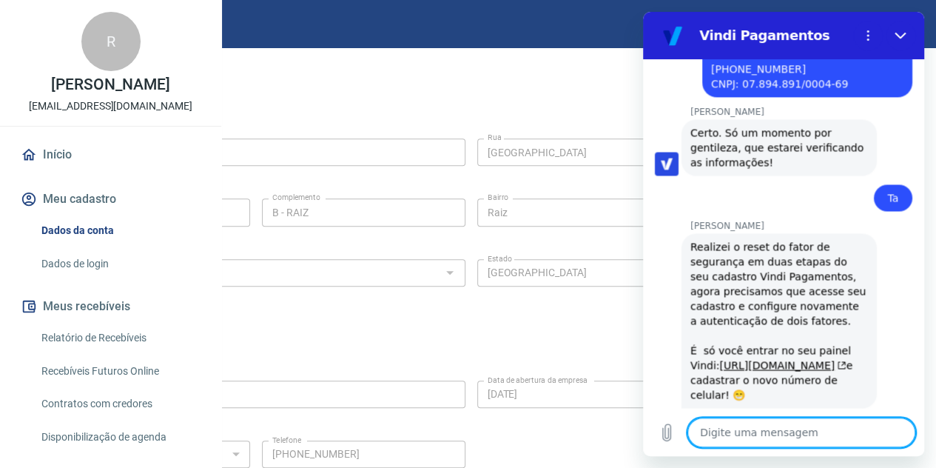
click at [761, 423] on textarea at bounding box center [801, 432] width 228 height 30
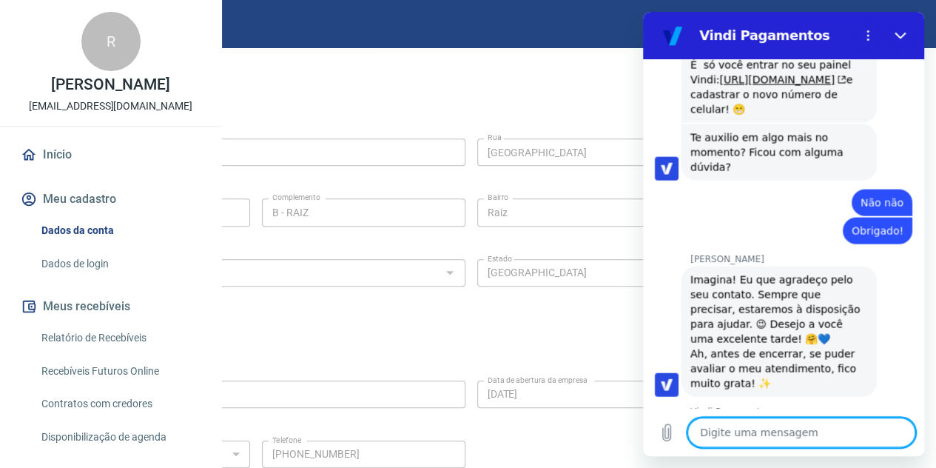
scroll to position [1514, 0]
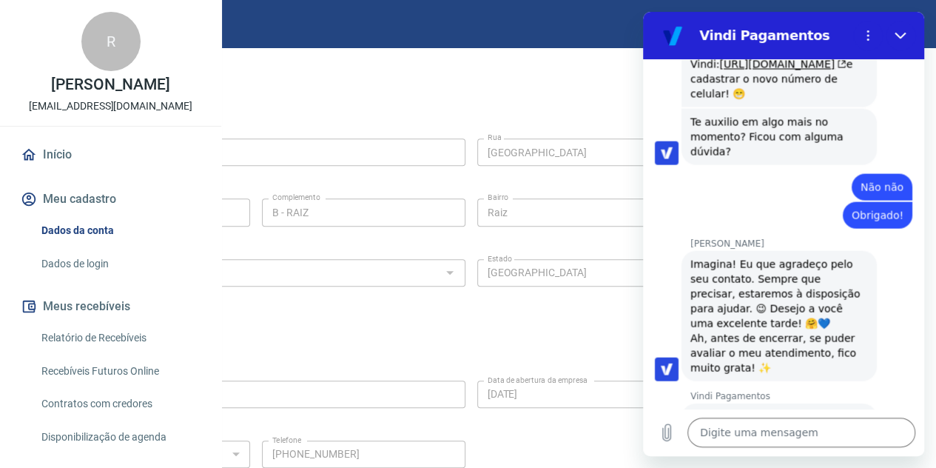
scroll to position [1641, 0]
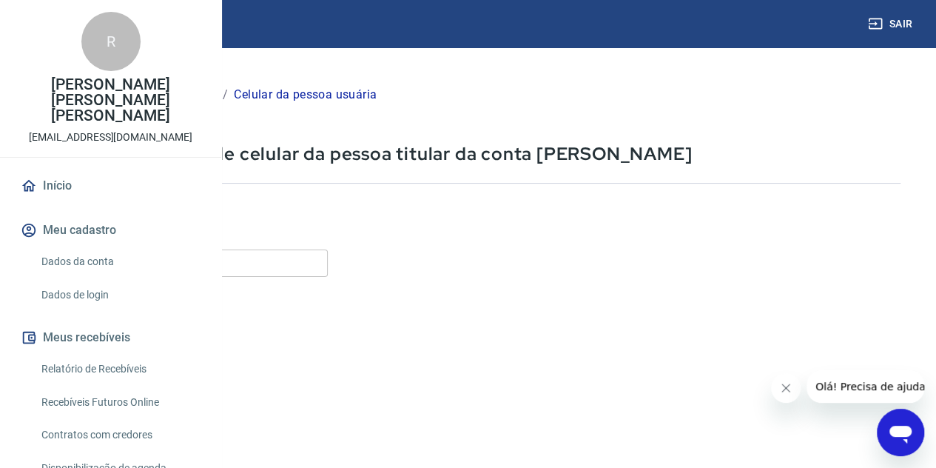
click at [87, 310] on link "Dados de login" at bounding box center [120, 295] width 168 height 30
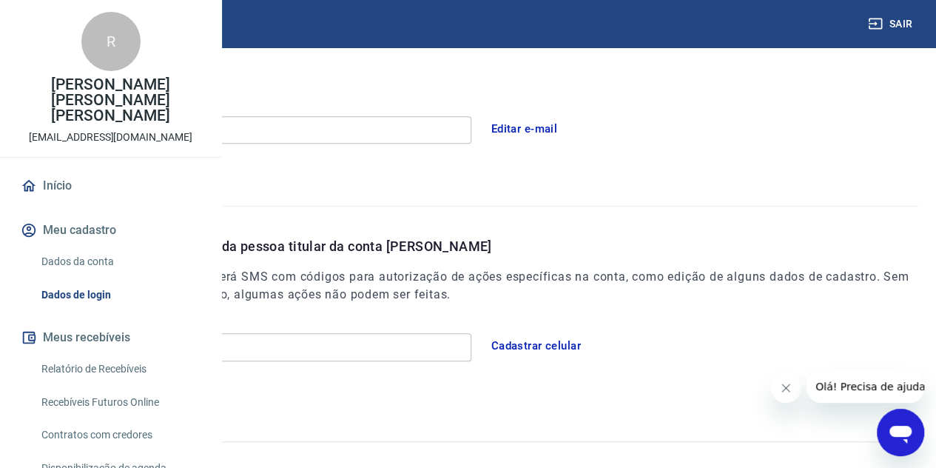
scroll to position [428, 0]
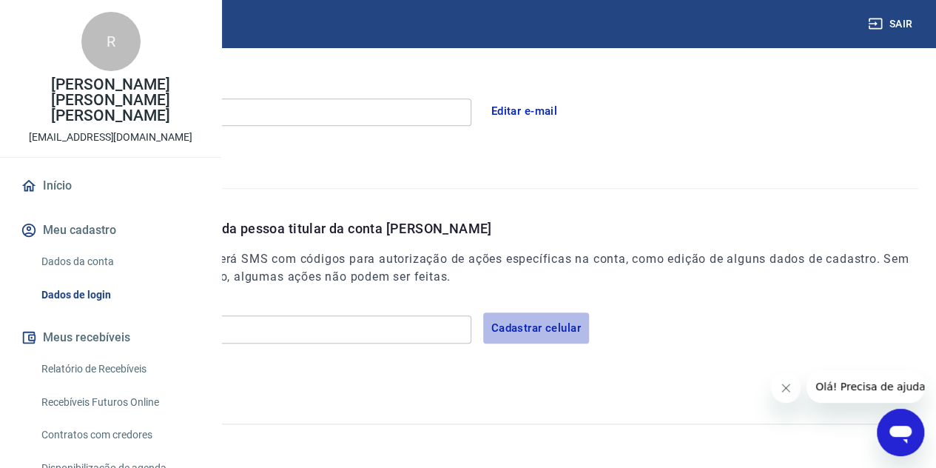
click at [589, 323] on button "Cadastrar celular" at bounding box center [536, 327] width 106 height 31
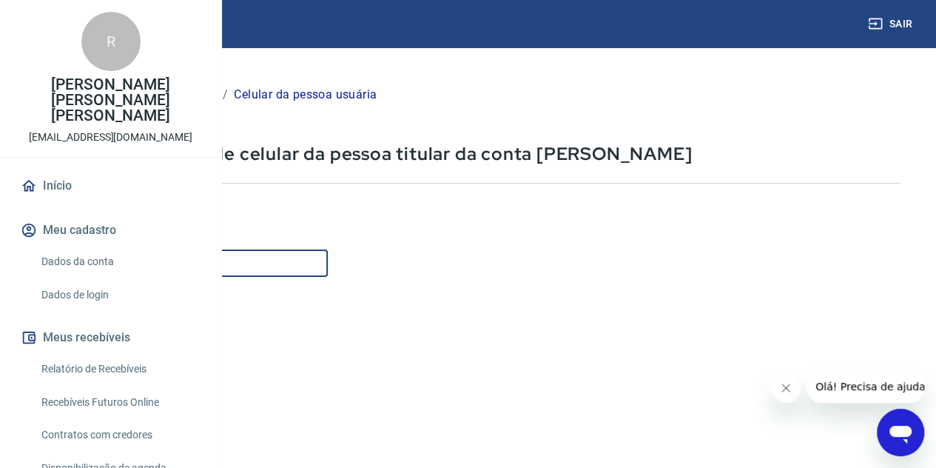
click at [328, 275] on input "Celular" at bounding box center [184, 262] width 286 height 27
click at [908, 424] on icon "Abrir janela de mensagens" at bounding box center [900, 432] width 27 height 27
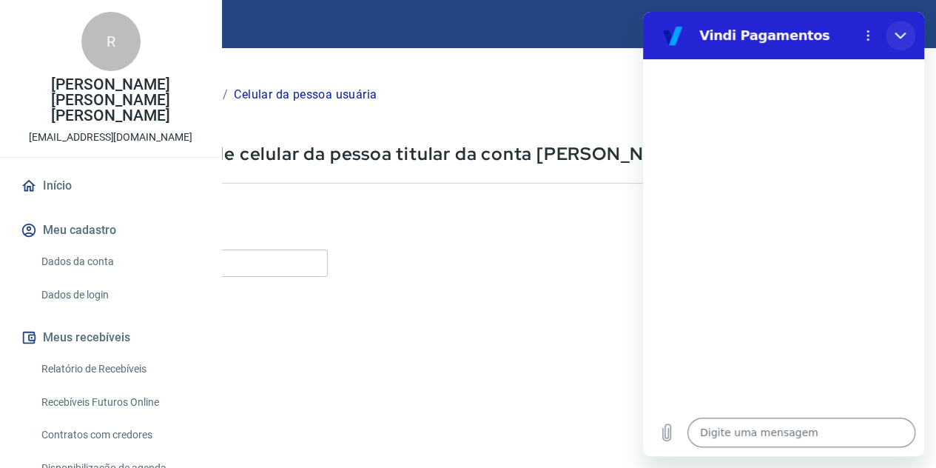
click at [906, 38] on button "Fechar" at bounding box center [901, 36] width 30 height 30
type textarea "x"
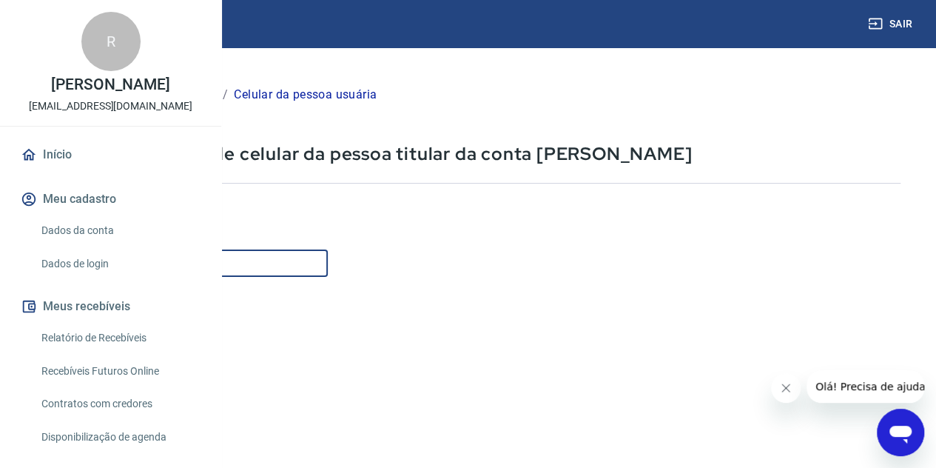
click at [328, 266] on input "Celular" at bounding box center [184, 262] width 286 height 27
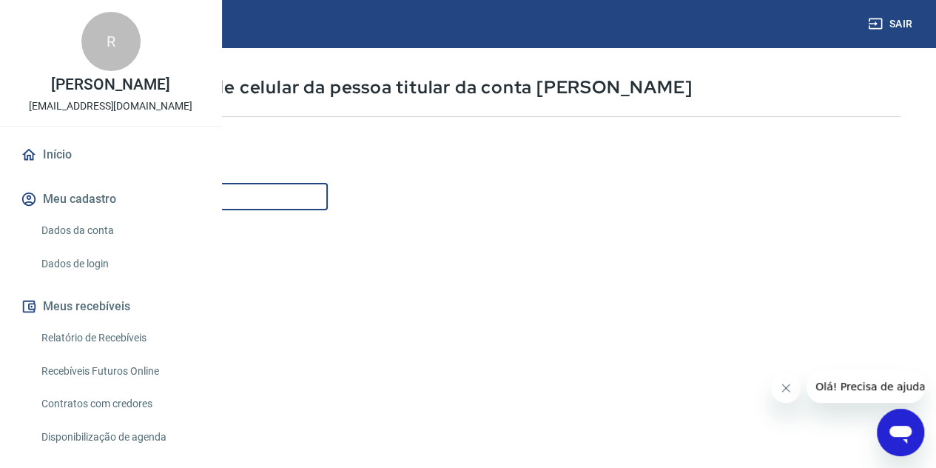
scroll to position [148, 0]
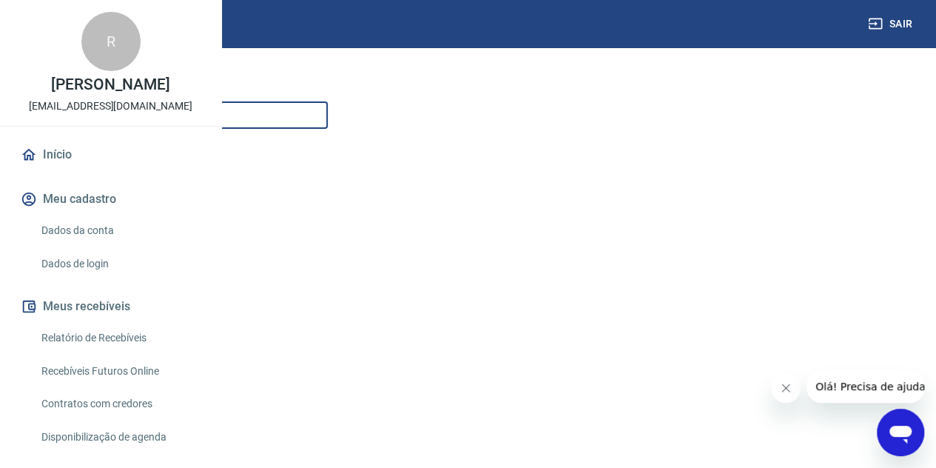
type input "[PHONE_NUMBER]"
click at [124, 453] on button "Continuar" at bounding box center [82, 454] width 82 height 30
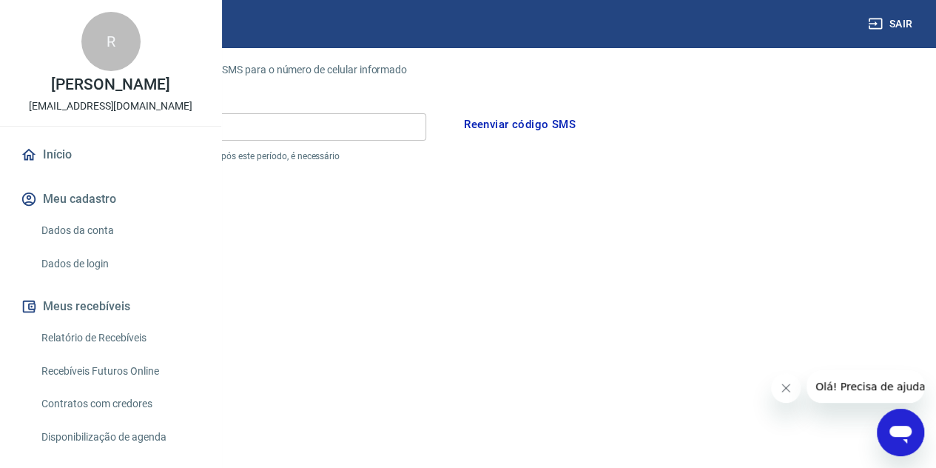
click at [360, 121] on input "Código" at bounding box center [233, 126] width 385 height 27
click at [436, 271] on form "Por favor, informe o código enviado por SMS para o número de celular informado …" at bounding box center [470, 285] width 859 height 483
click at [584, 123] on button "Reenviar código SMS" at bounding box center [520, 124] width 128 height 31
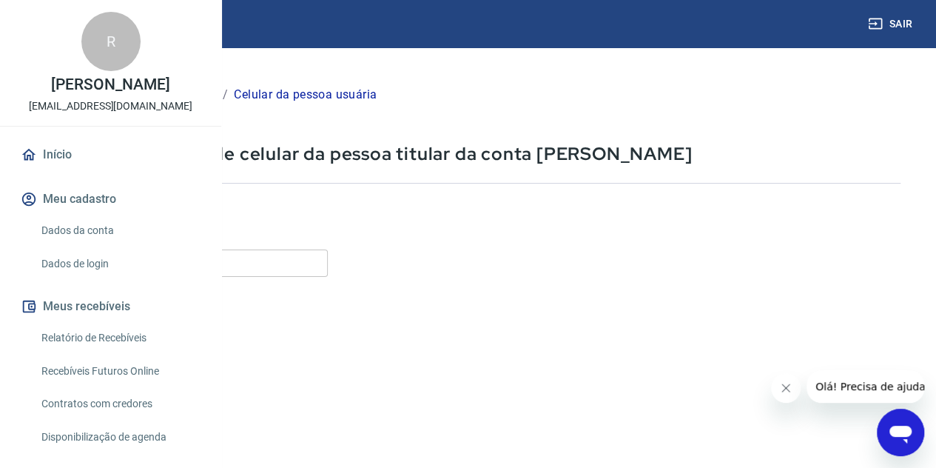
click at [328, 254] on input "Celular" at bounding box center [184, 262] width 286 height 27
click at [328, 261] on input "Celular" at bounding box center [184, 262] width 286 height 27
click at [84, 264] on label "Celular" at bounding box center [68, 263] width 32 height 15
click at [293, 264] on input "Celular" at bounding box center [184, 262] width 286 height 27
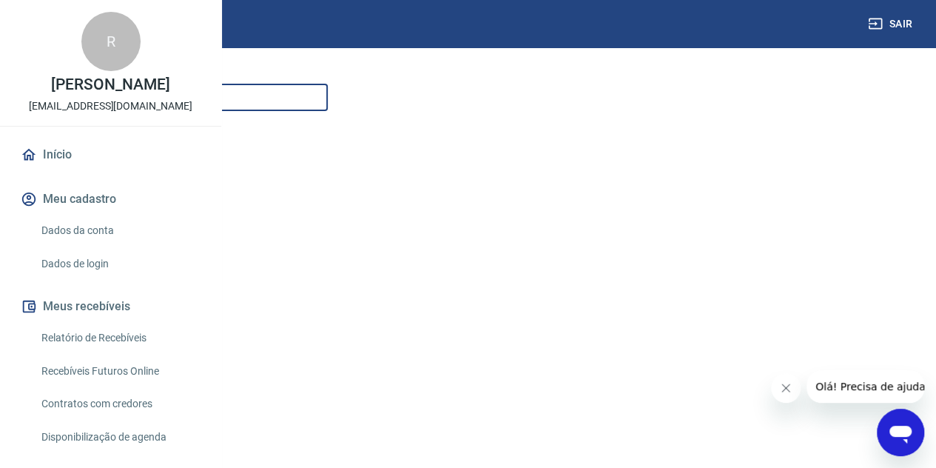
scroll to position [222, 0]
type input "[PHONE_NUMBER]"
click at [124, 382] on button "Continuar" at bounding box center [82, 380] width 82 height 30
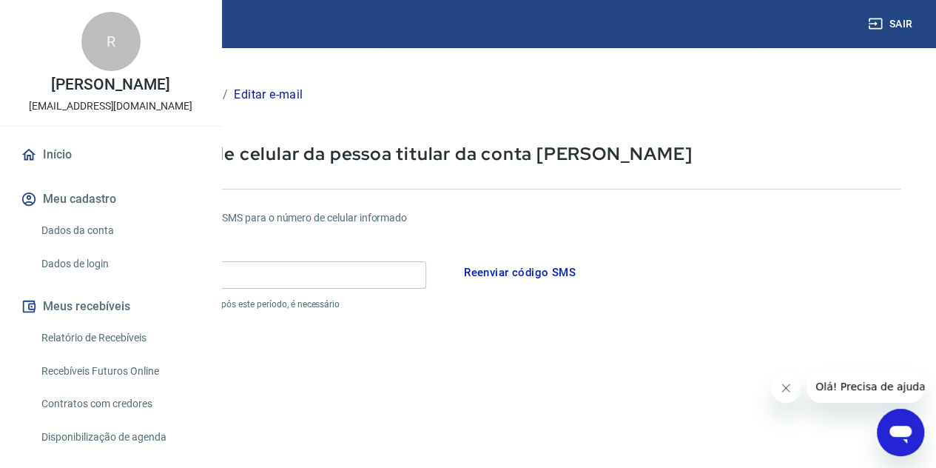
click at [364, 277] on input "Código" at bounding box center [233, 274] width 385 height 27
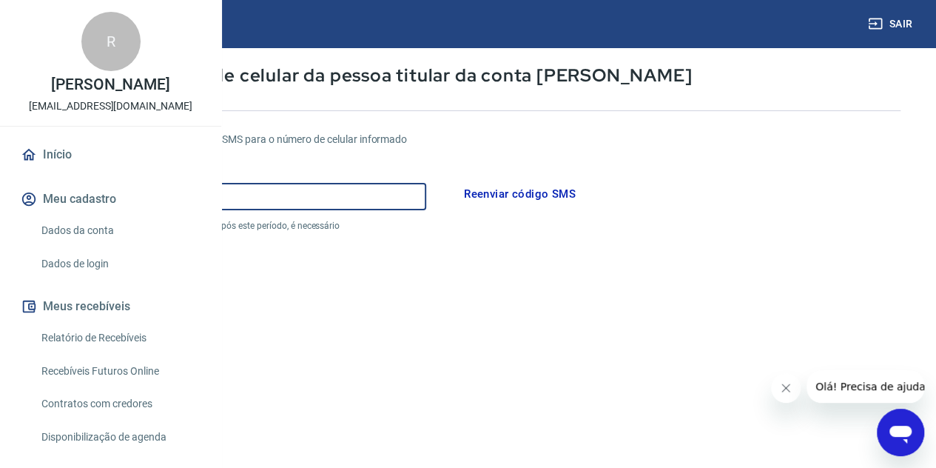
scroll to position [289, 0]
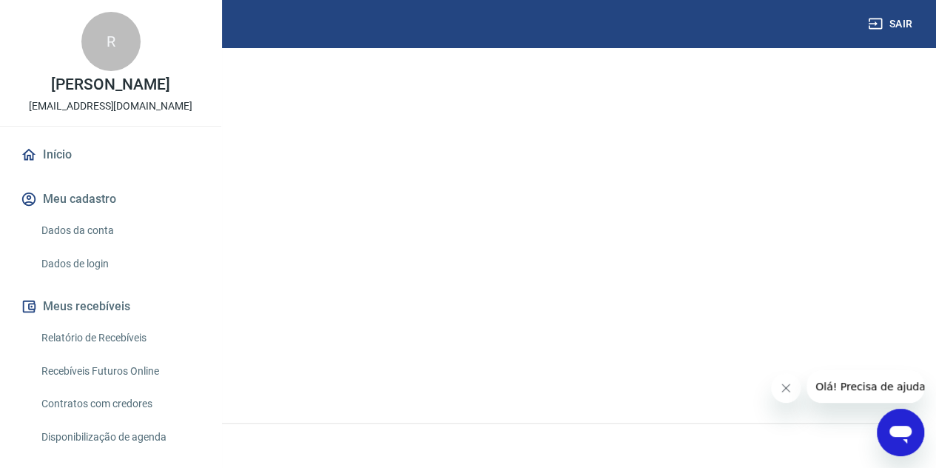
type input "489248"
click at [124, 376] on button "Continuar" at bounding box center [82, 370] width 82 height 30
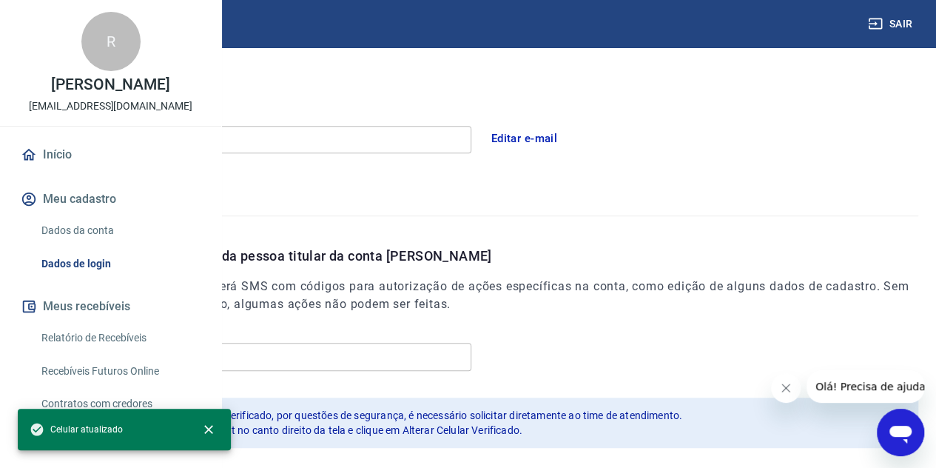
scroll to position [479, 0]
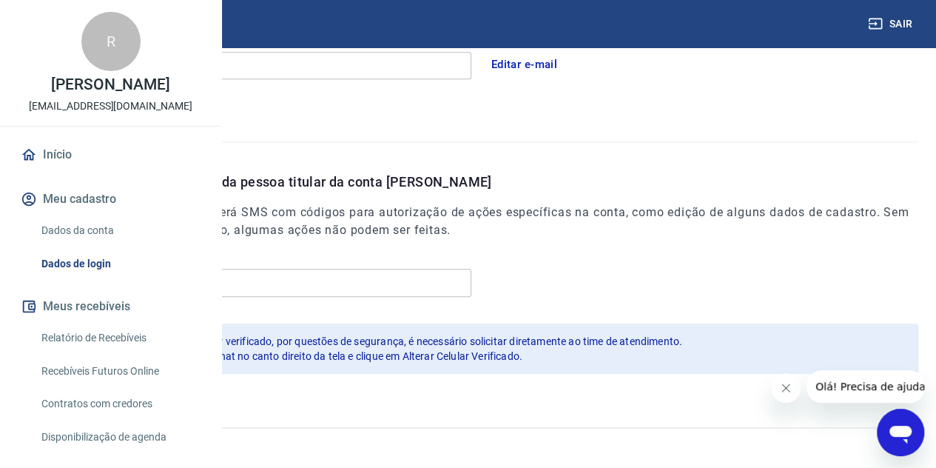
scroll to position [479, 0]
